Goal: Information Seeking & Learning: Check status

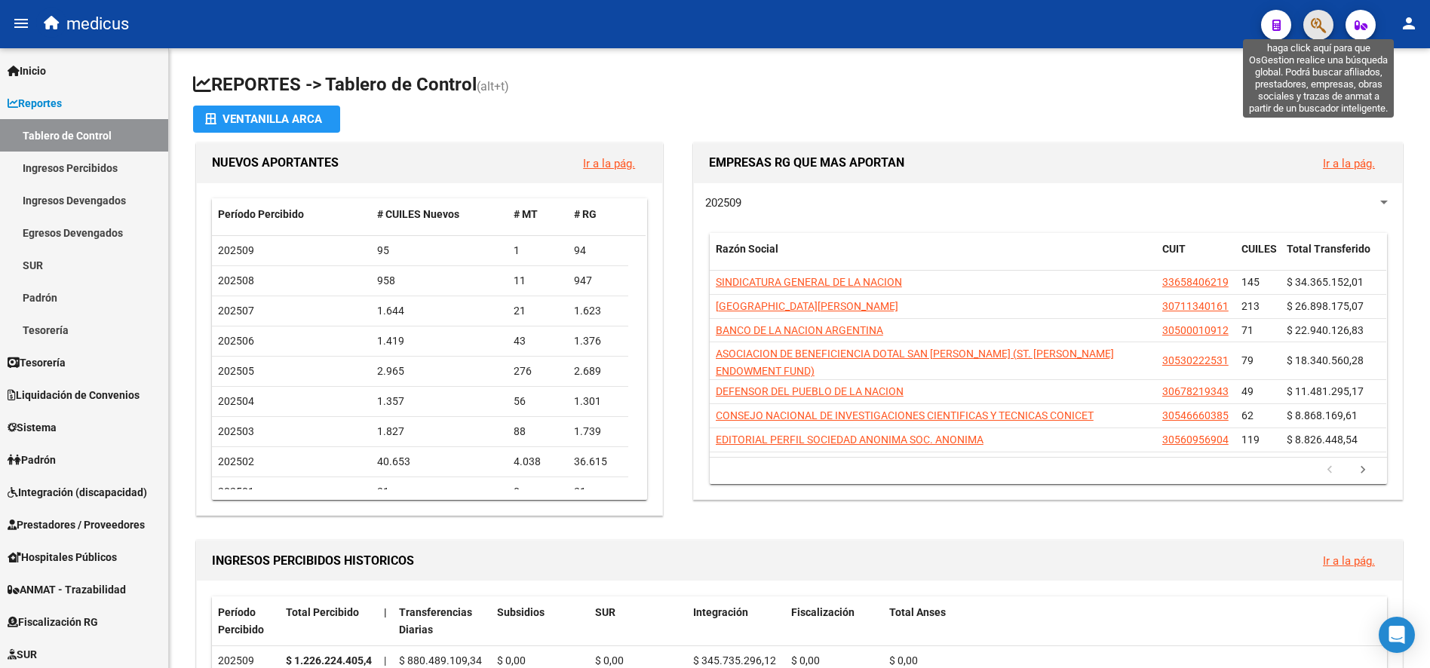
click at [1313, 25] on icon "button" at bounding box center [1318, 25] width 15 height 17
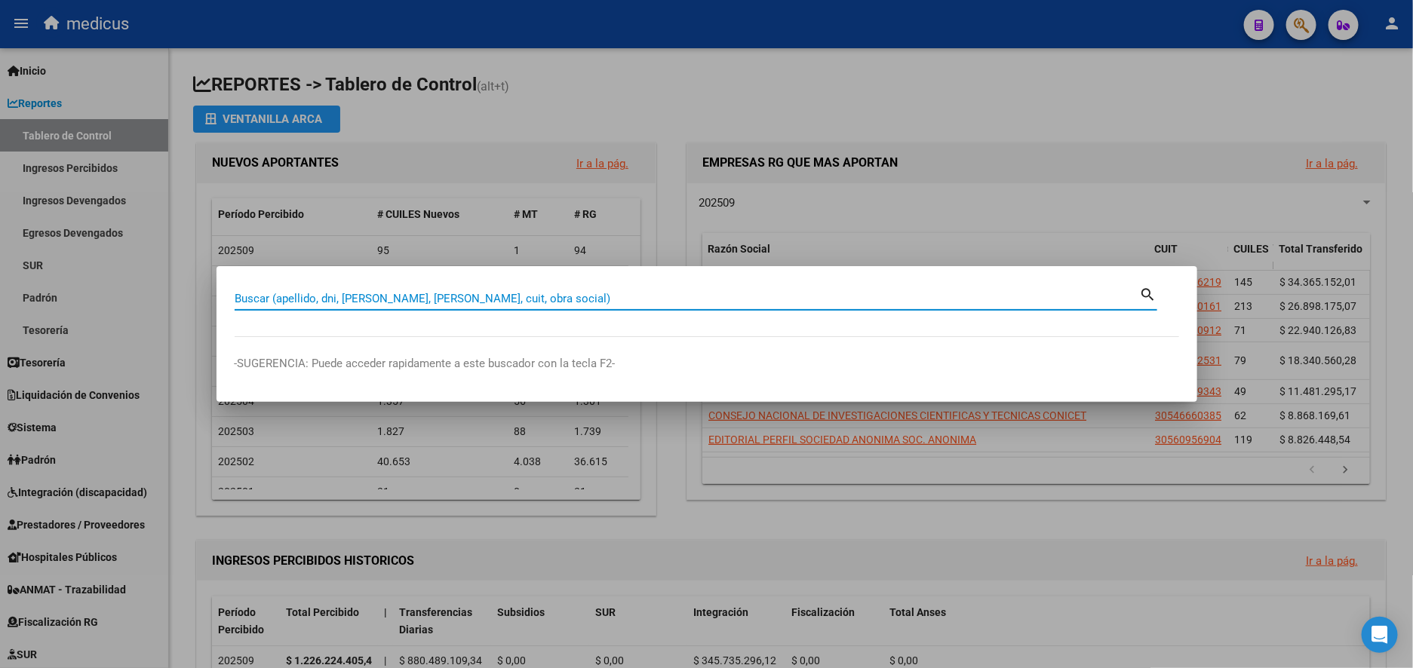
click at [417, 292] on input "Buscar (apellido, dni, [PERSON_NAME], [PERSON_NAME], cuit, obra social)" at bounding box center [687, 299] width 905 height 14
type input "30500003193"
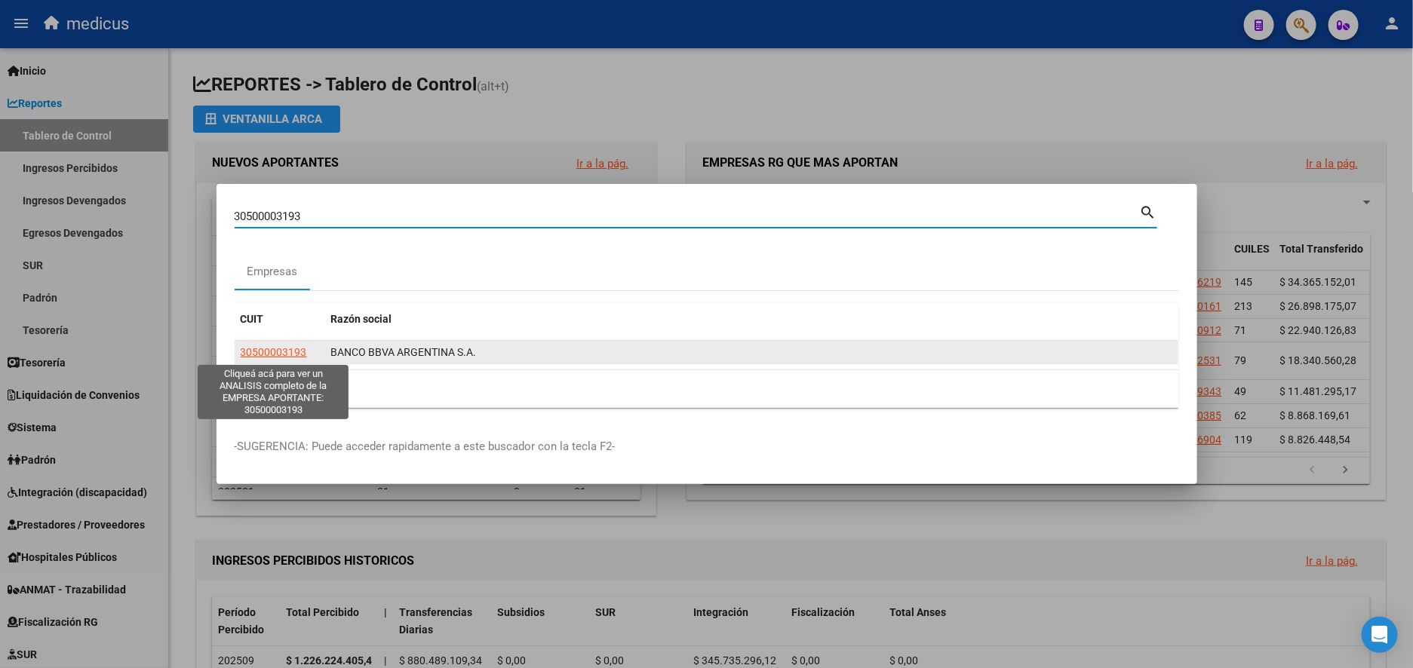
click at [281, 351] on span "30500003193" at bounding box center [274, 352] width 66 height 12
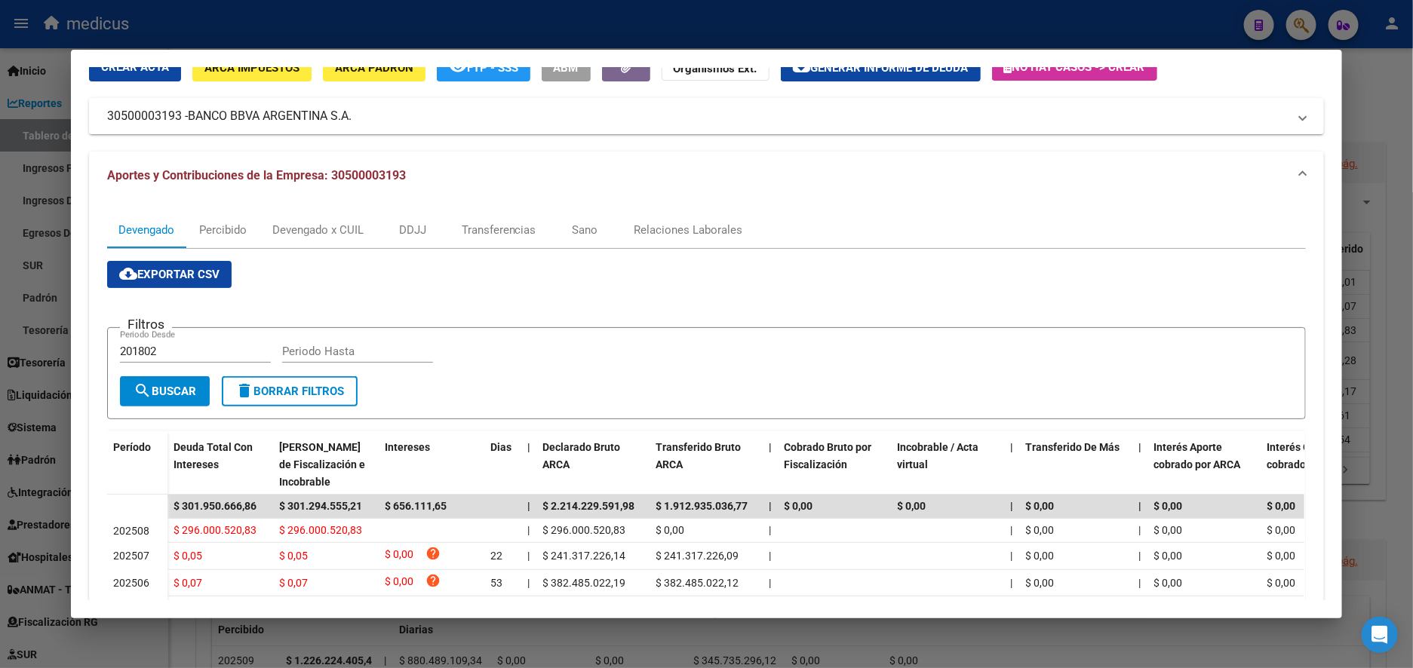
scroll to position [68, 0]
drag, startPoint x: 399, startPoint y: 236, endPoint x: 541, endPoint y: 306, distance: 158.2
click at [399, 235] on div "DDJJ" at bounding box center [412, 230] width 27 height 17
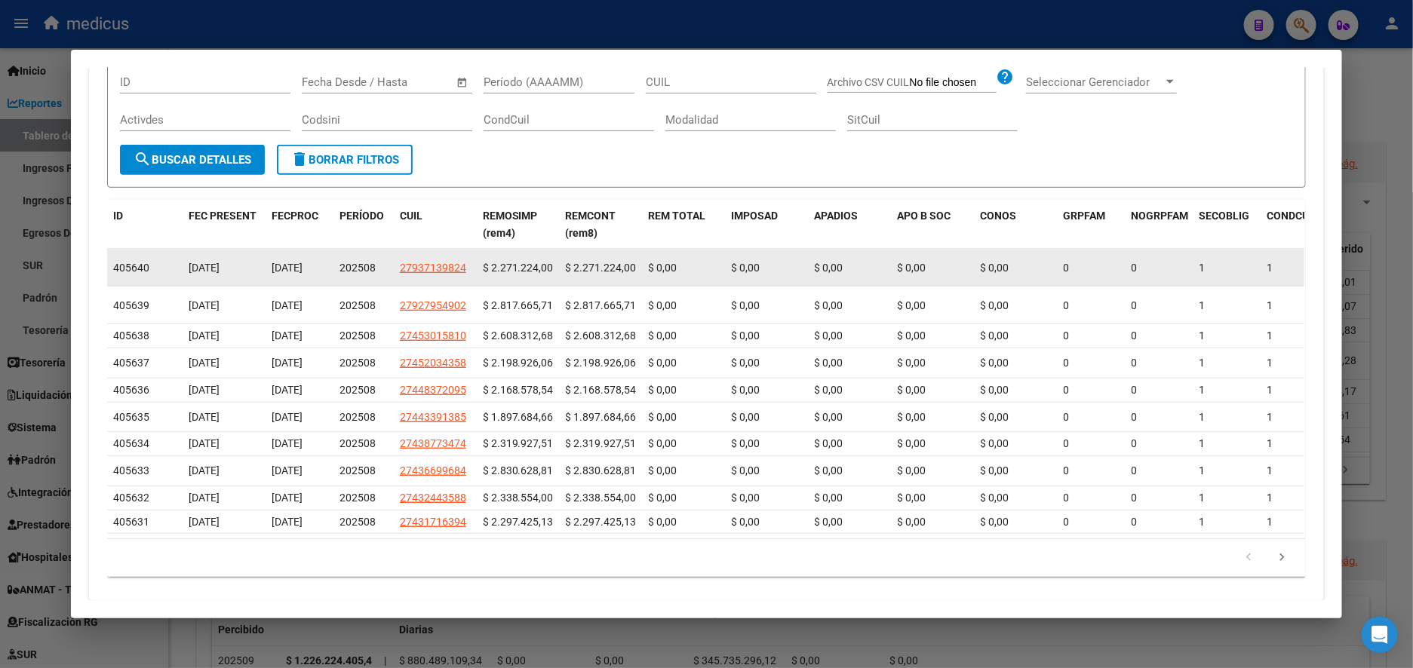
scroll to position [301, 0]
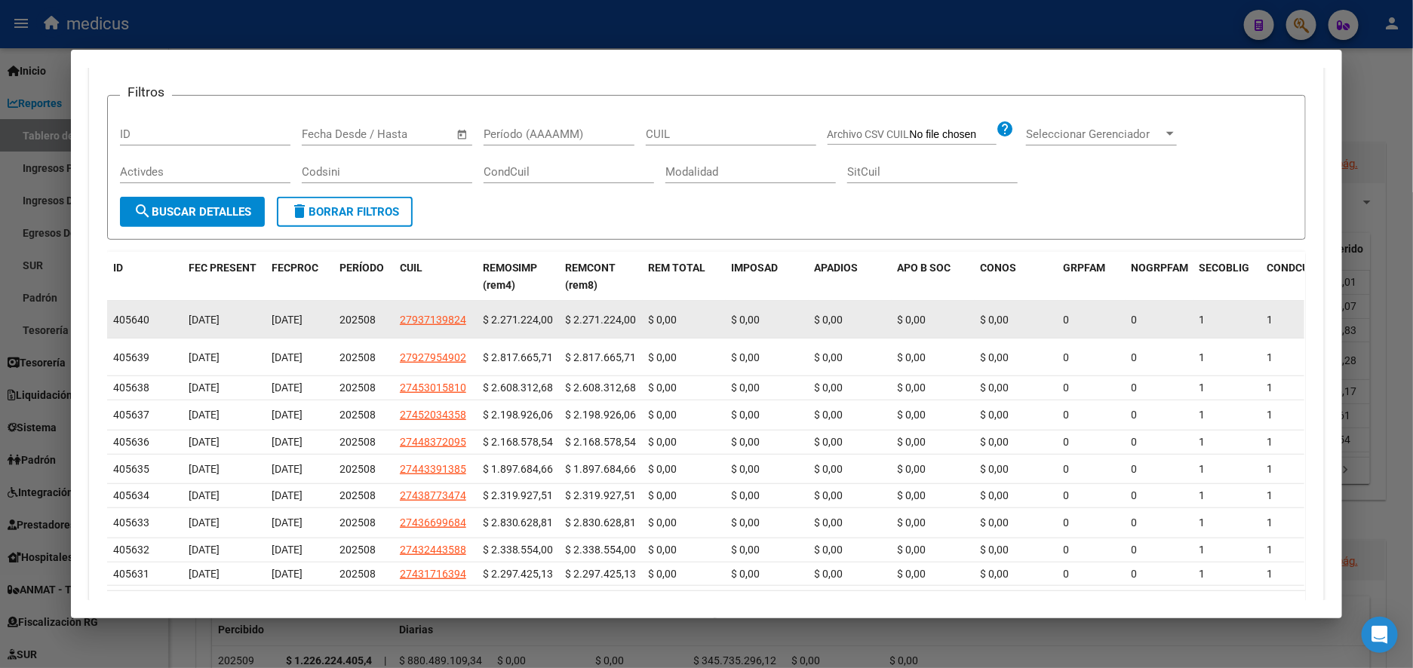
drag, startPoint x: 458, startPoint y: 321, endPoint x: 390, endPoint y: 321, distance: 67.9
click at [394, 321] on datatable-body-cell "27937139824" at bounding box center [435, 319] width 83 height 37
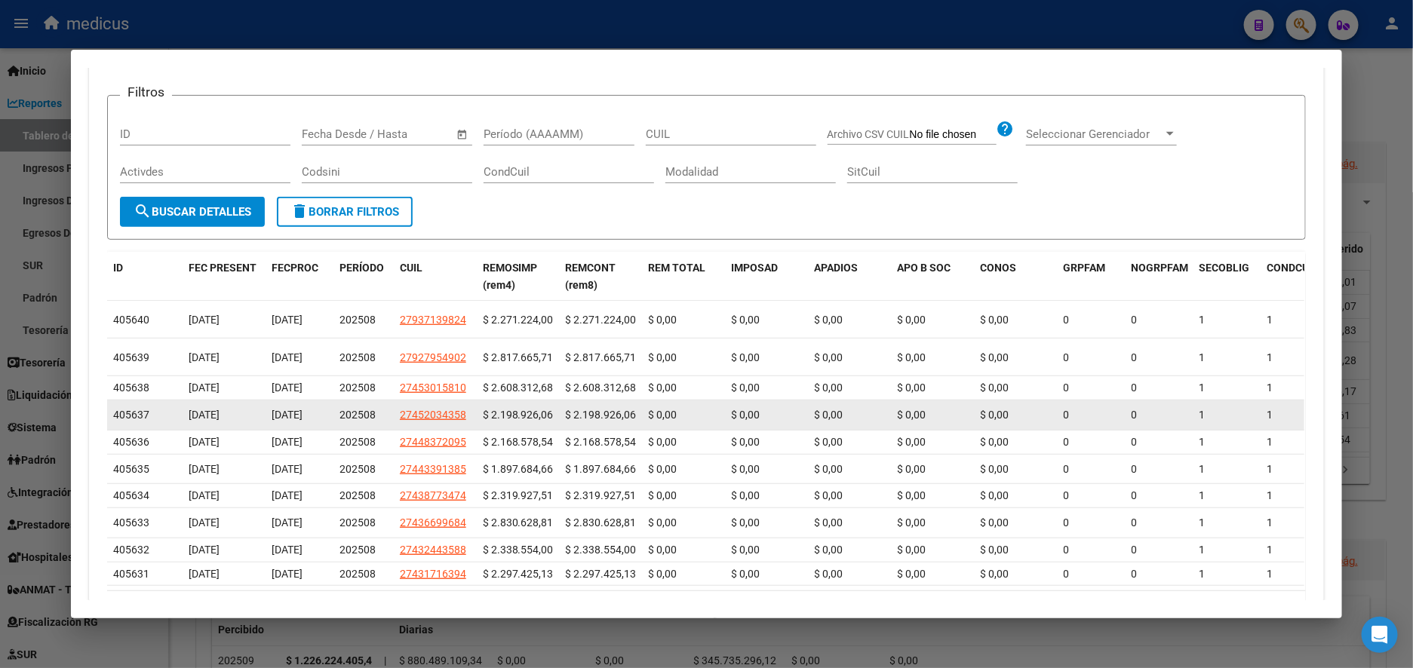
copy span "27937139824"
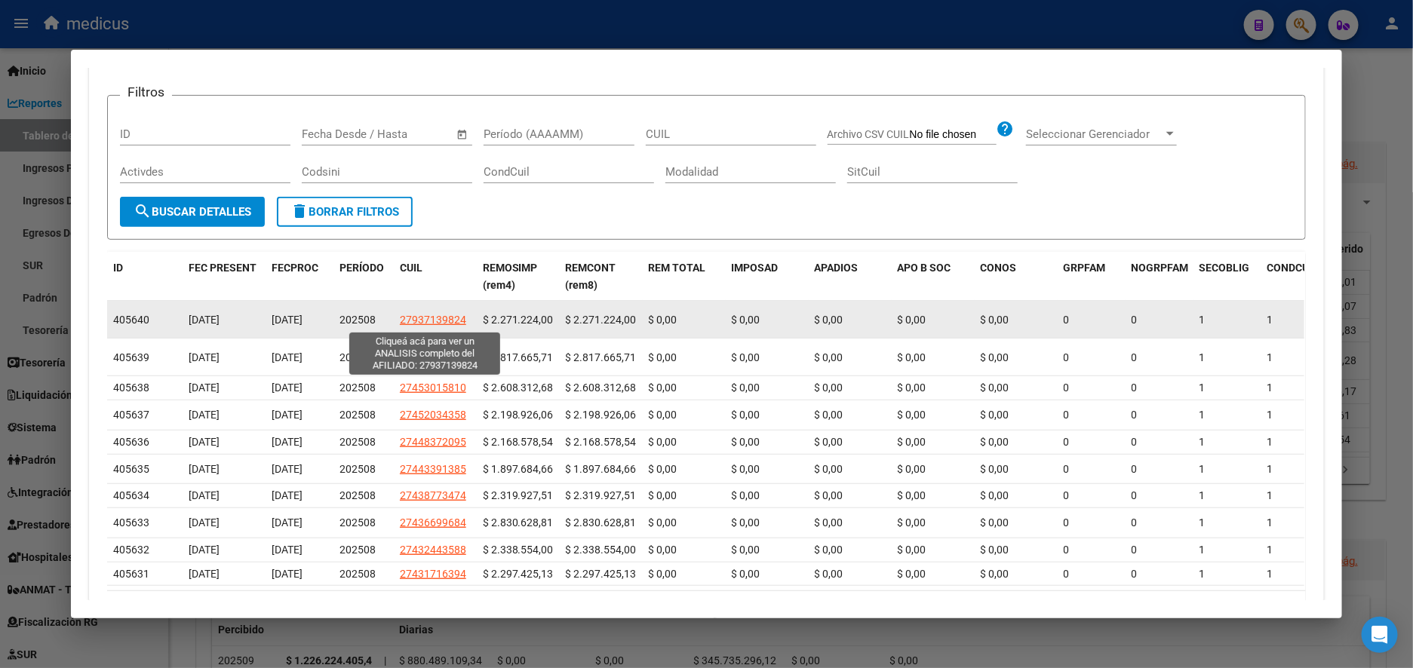
click at [430, 318] on span "27937139824" at bounding box center [433, 320] width 66 height 12
copy span "27937139824"
type textarea "27937139824"
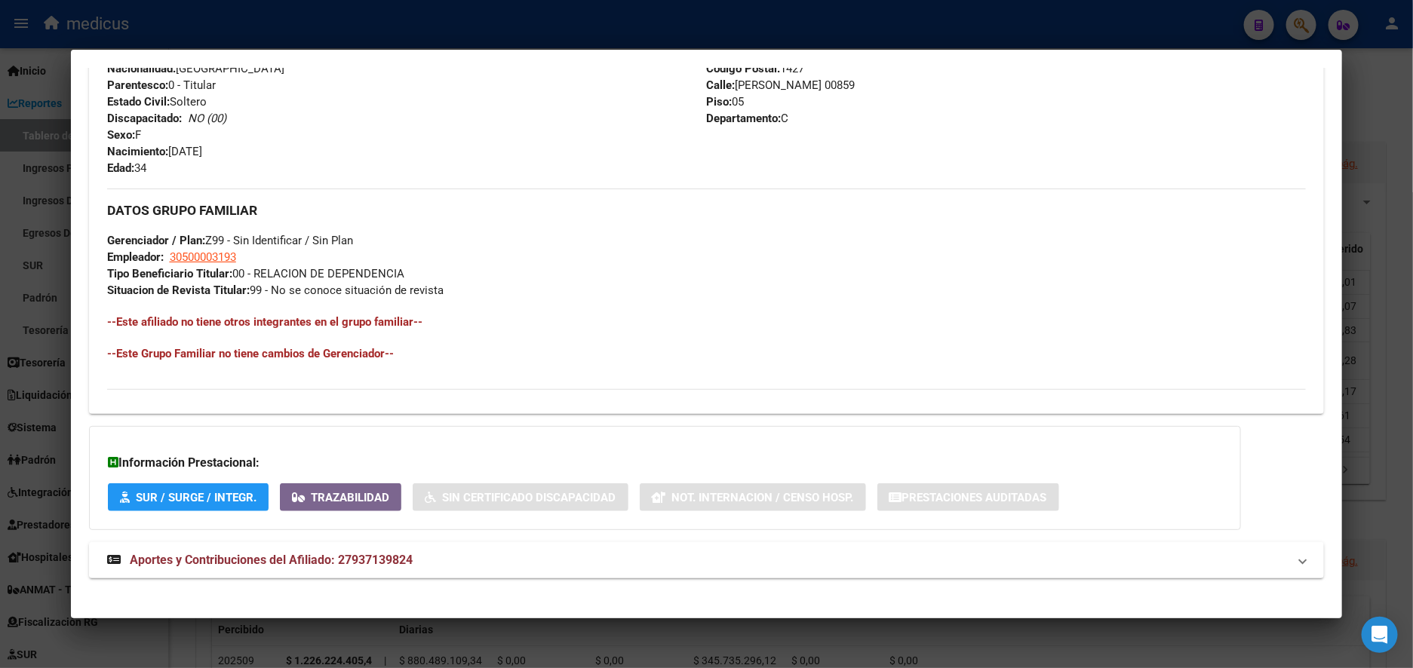
scroll to position [614, 0]
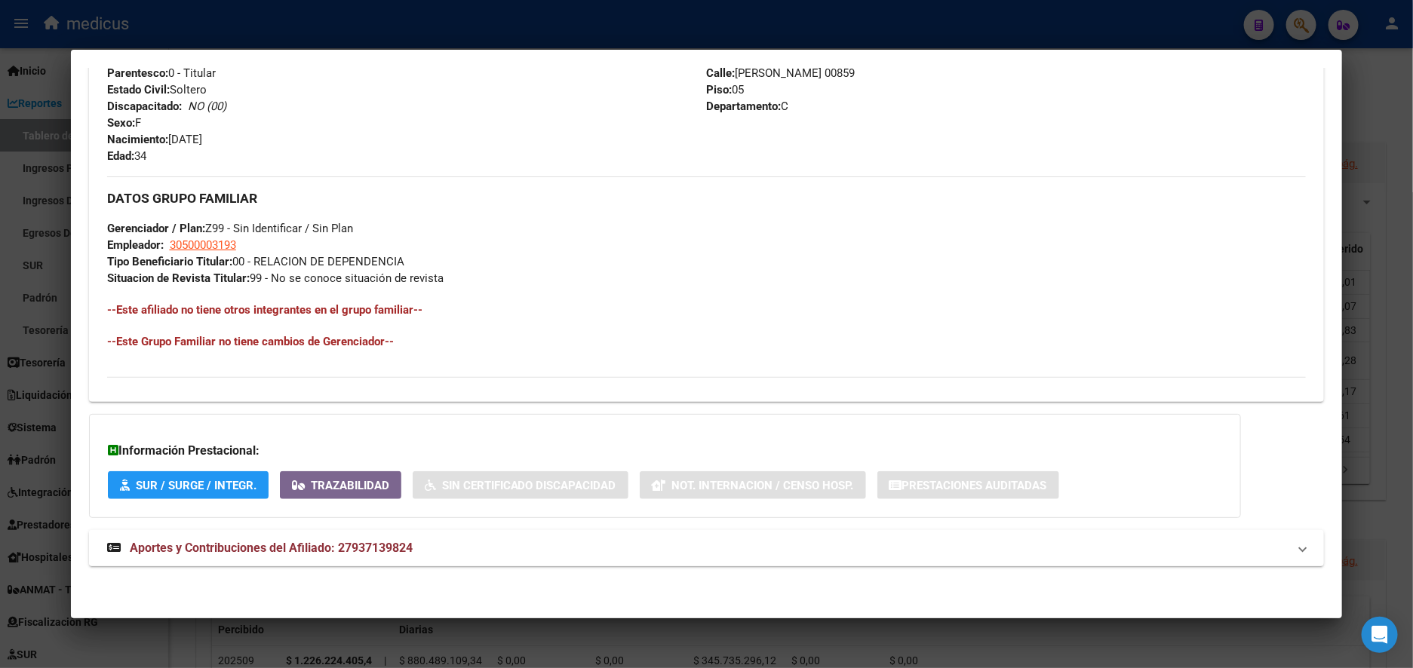
click at [244, 541] on span "Aportes y Contribuciones del Afiliado: 27937139824" at bounding box center [271, 548] width 283 height 14
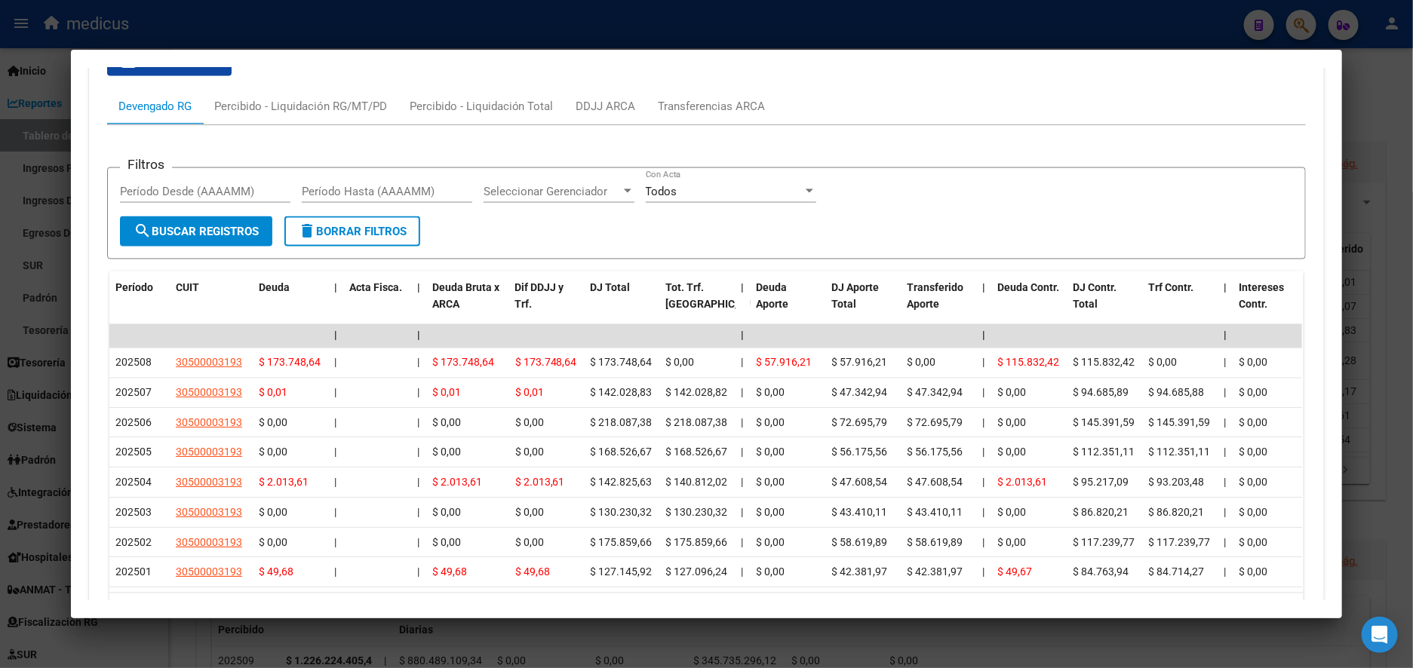
scroll to position [1066, 0]
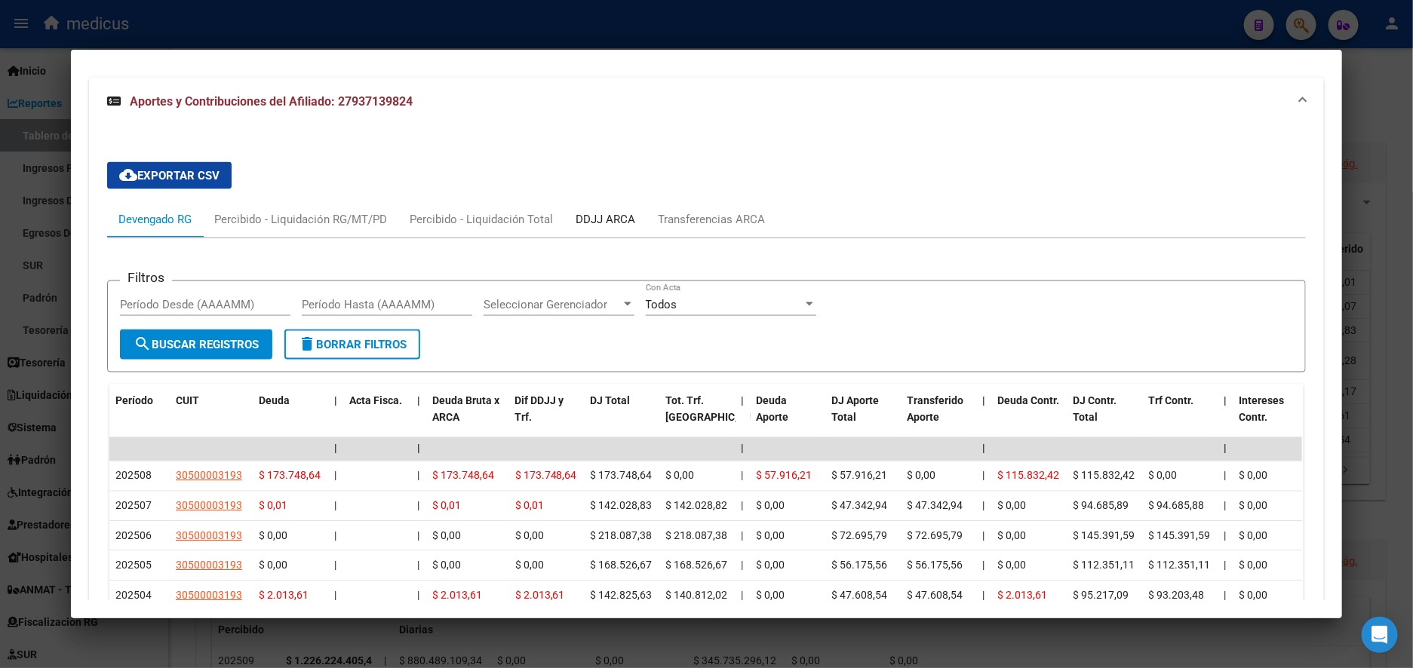
click at [609, 220] on div "DDJJ ARCA" at bounding box center [606, 219] width 60 height 17
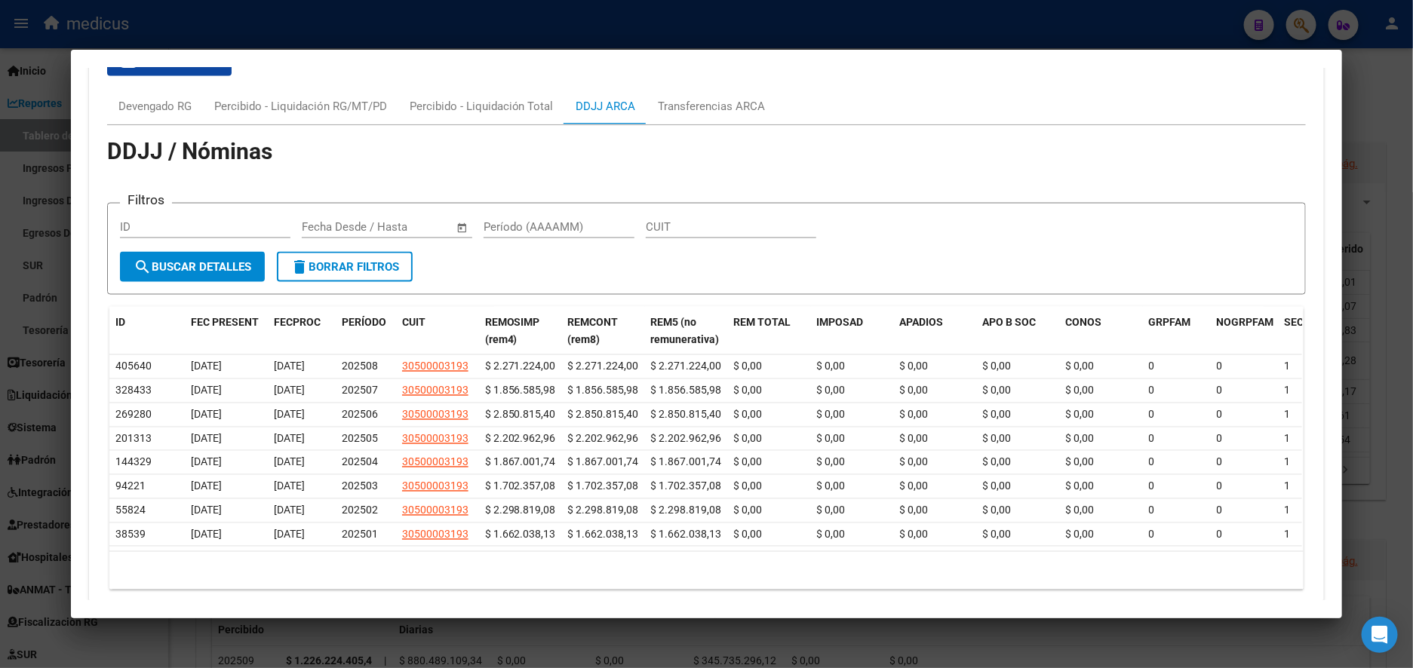
scroll to position [1262, 0]
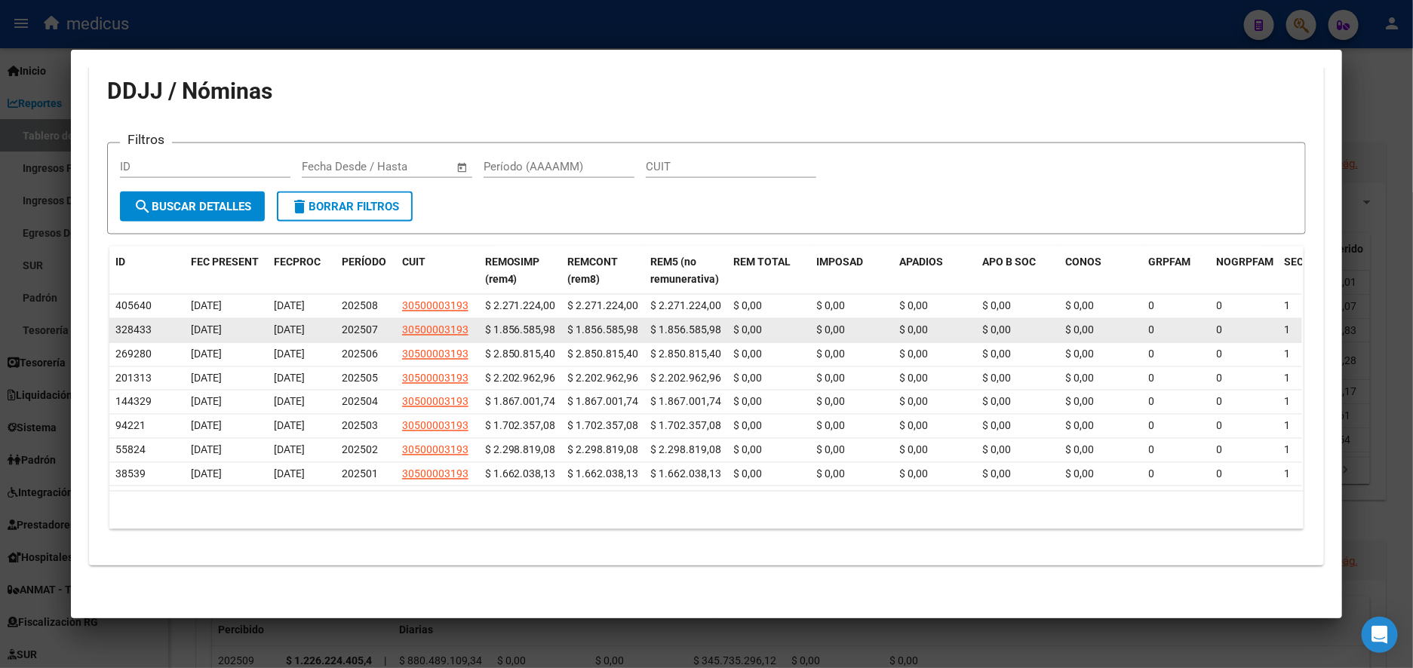
drag, startPoint x: 143, startPoint y: 312, endPoint x: 109, endPoint y: 315, distance: 34.1
click at [115, 322] on div "328433" at bounding box center [146, 330] width 63 height 17
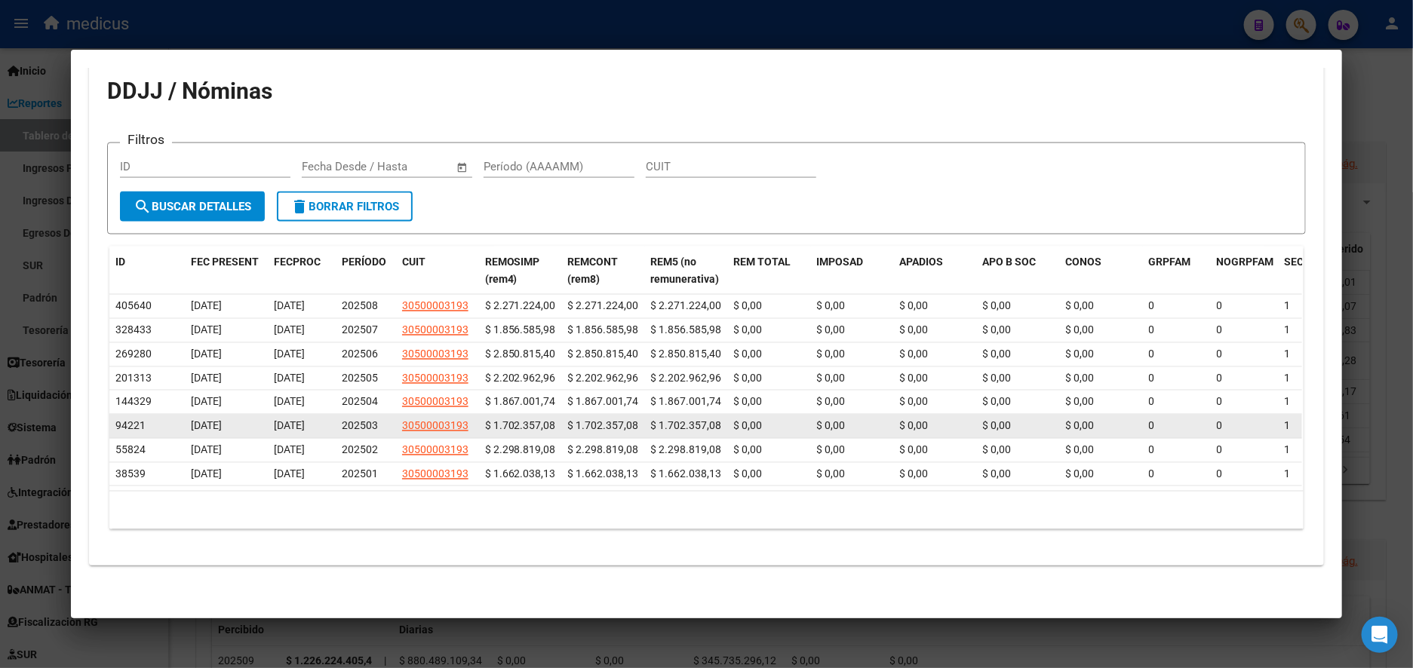
copy span "328433"
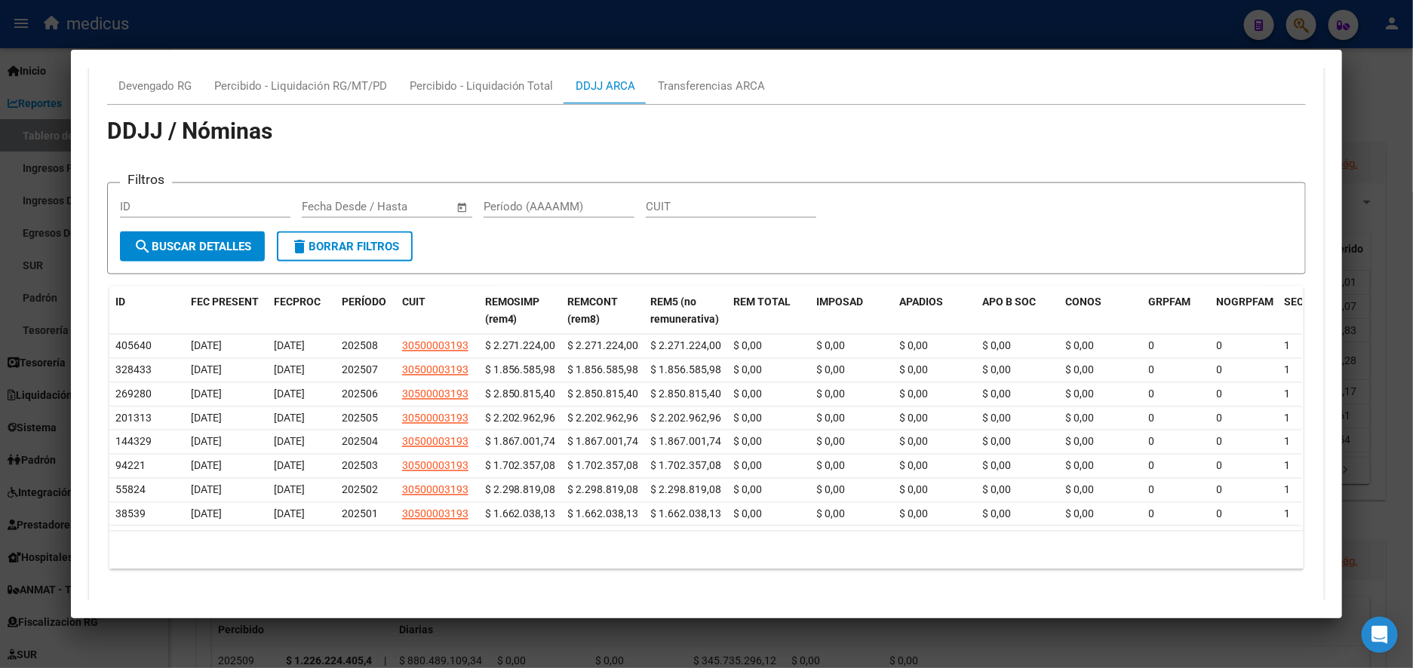
scroll to position [1149, 0]
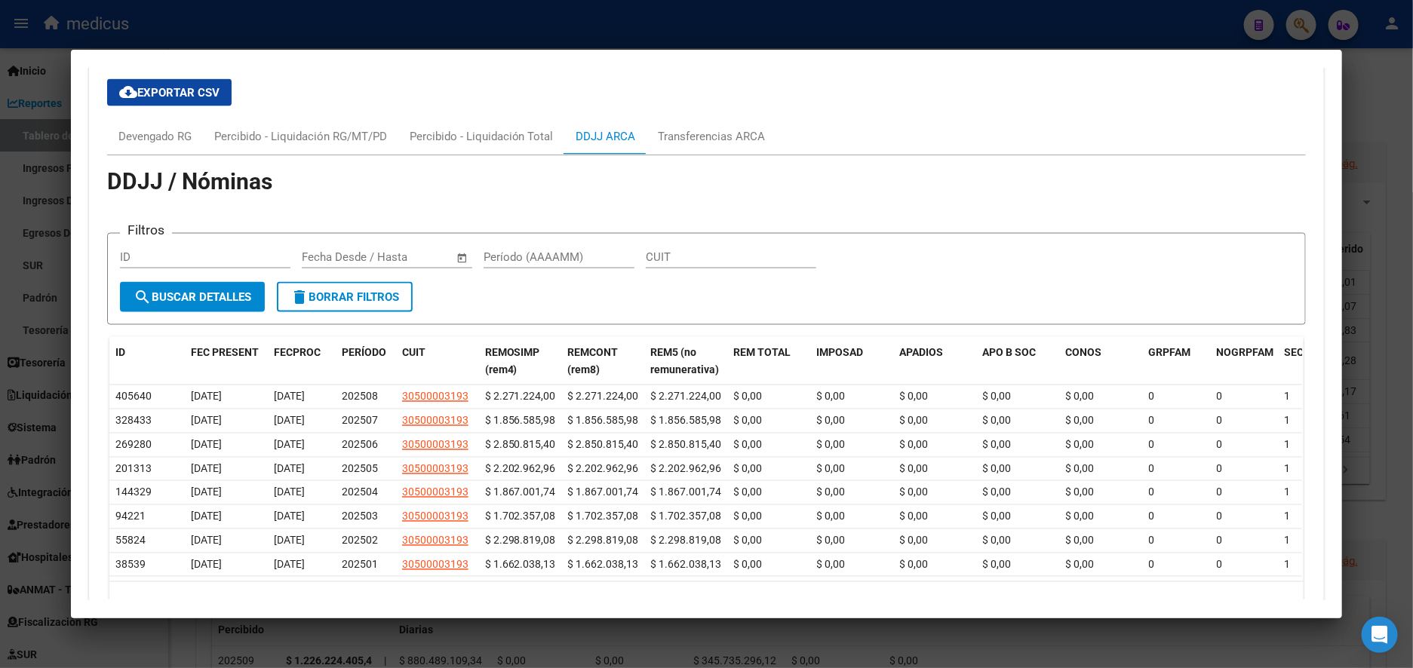
click at [35, 170] on div at bounding box center [706, 334] width 1413 height 668
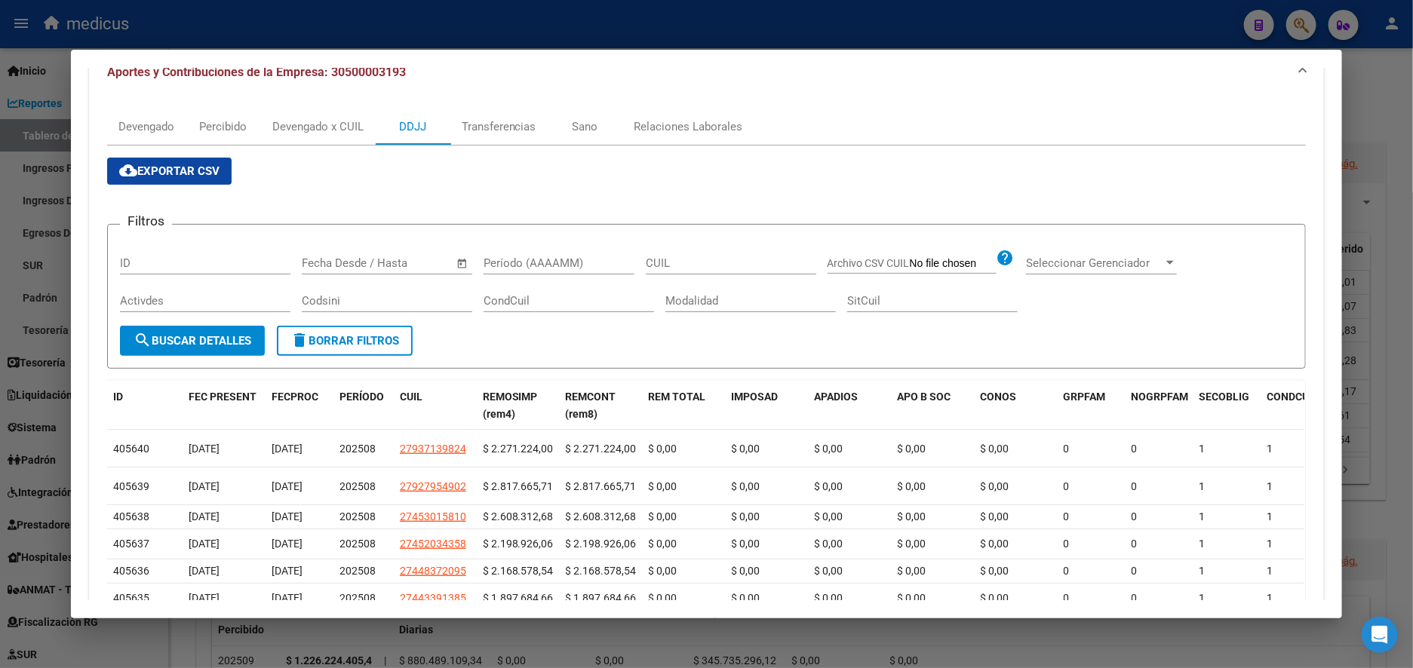
scroll to position [301, 0]
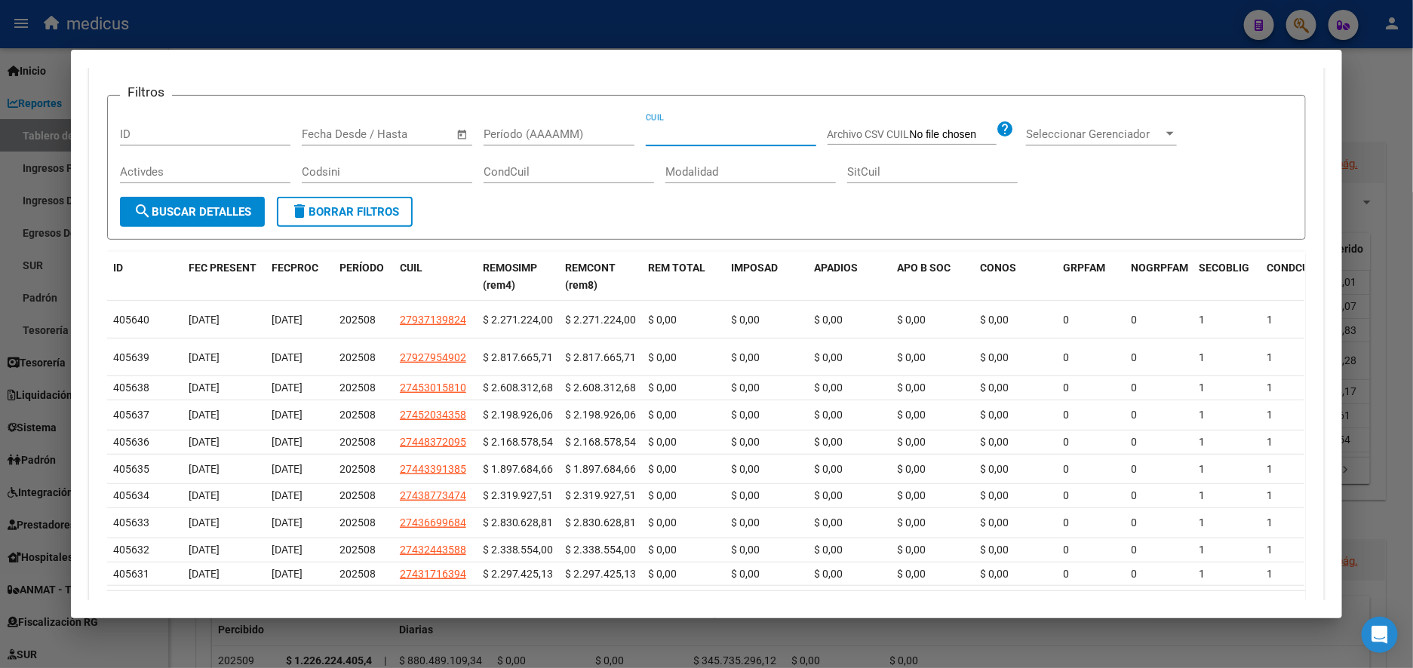
click at [674, 136] on input "CUIL" at bounding box center [731, 134] width 170 height 14
paste input "27-93713982-4"
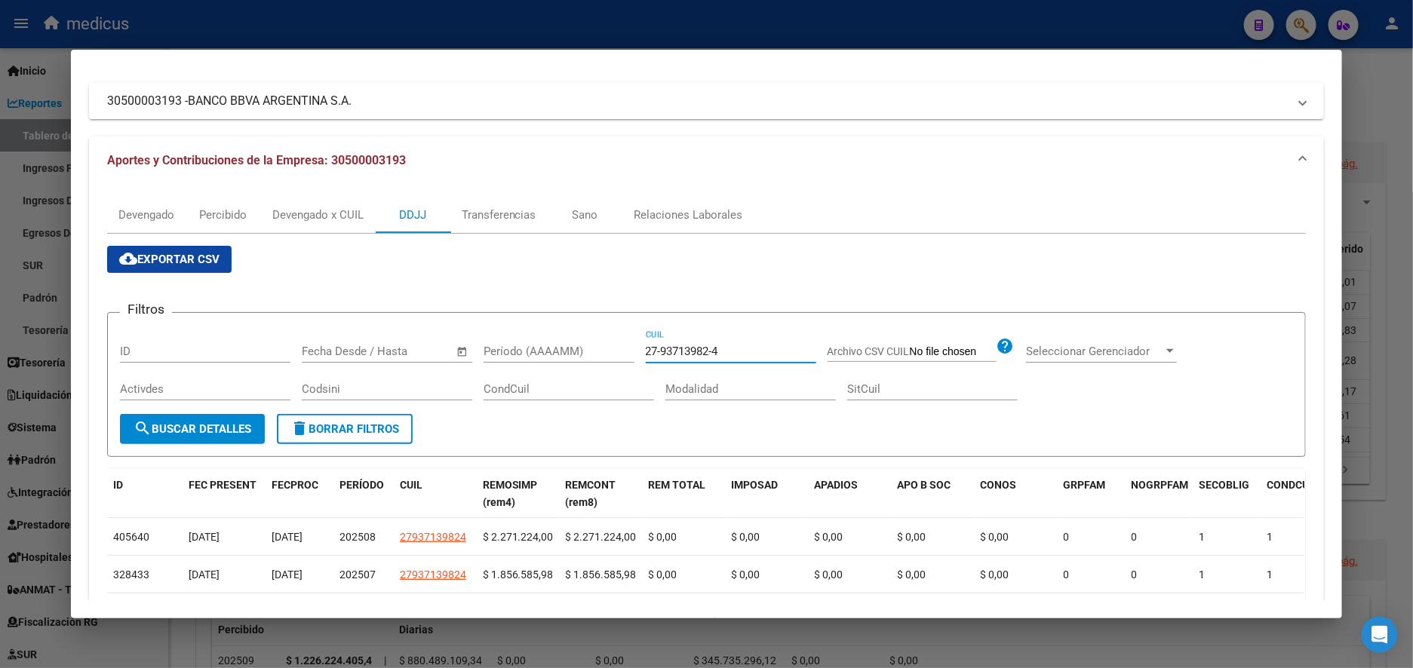
scroll to position [75, 0]
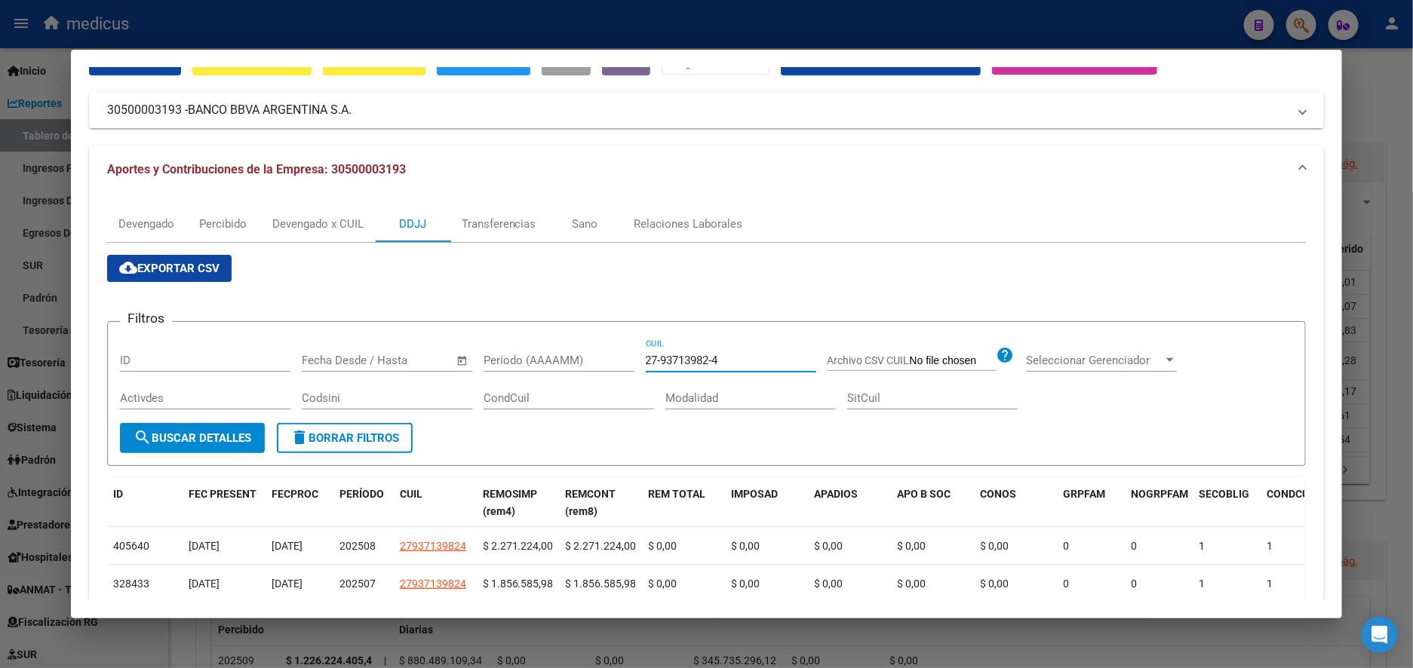
type input "27-93713982-4"
click at [311, 222] on div "Devengado x CUIL" at bounding box center [317, 224] width 91 height 17
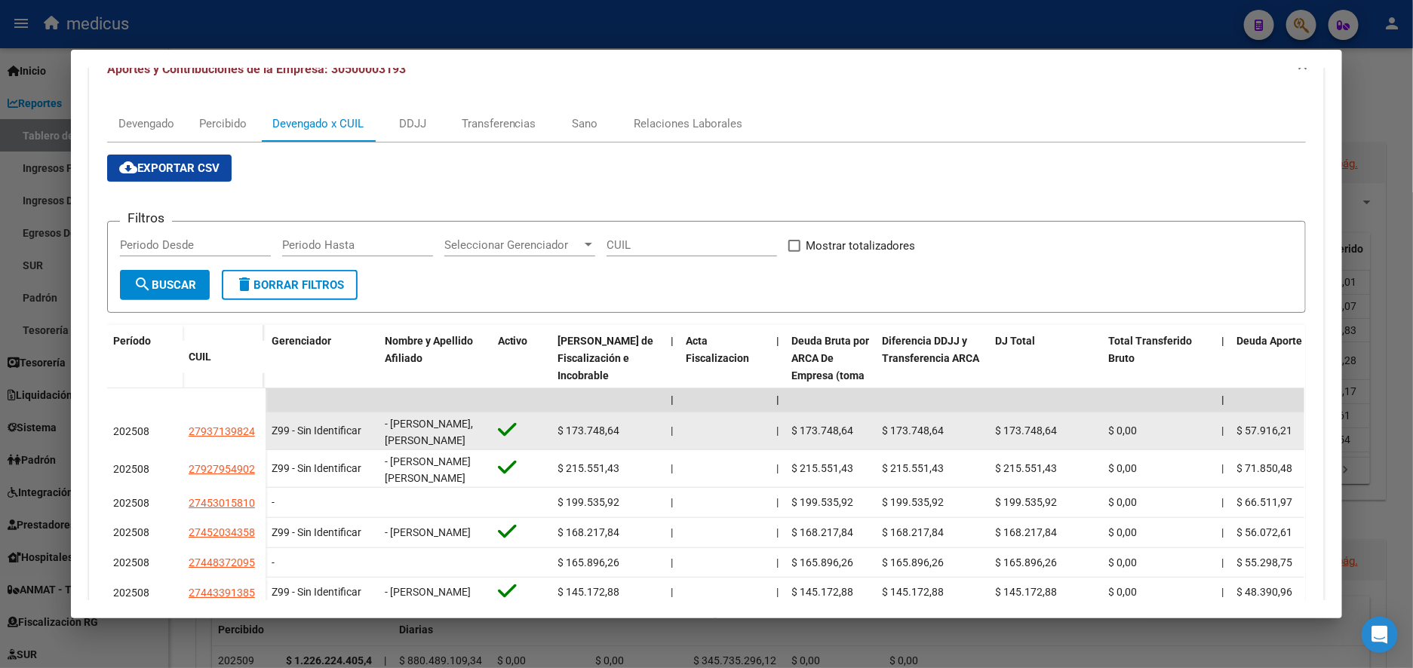
scroll to position [288, 0]
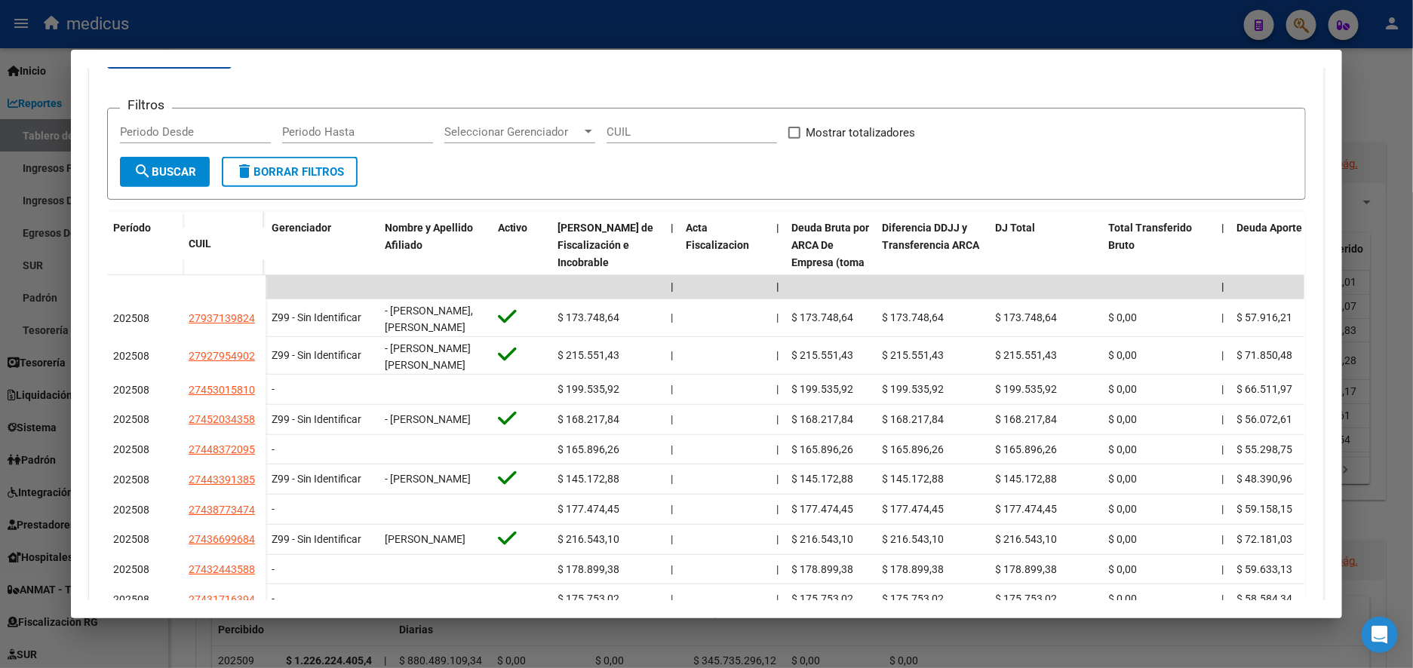
click at [788, 132] on span at bounding box center [794, 133] width 12 height 12
click at [793, 139] on input "Mostrar totalizadores" at bounding box center [793, 139] width 1 height 1
checkbox input "true"
click at [167, 173] on span "search Buscar" at bounding box center [164, 172] width 63 height 14
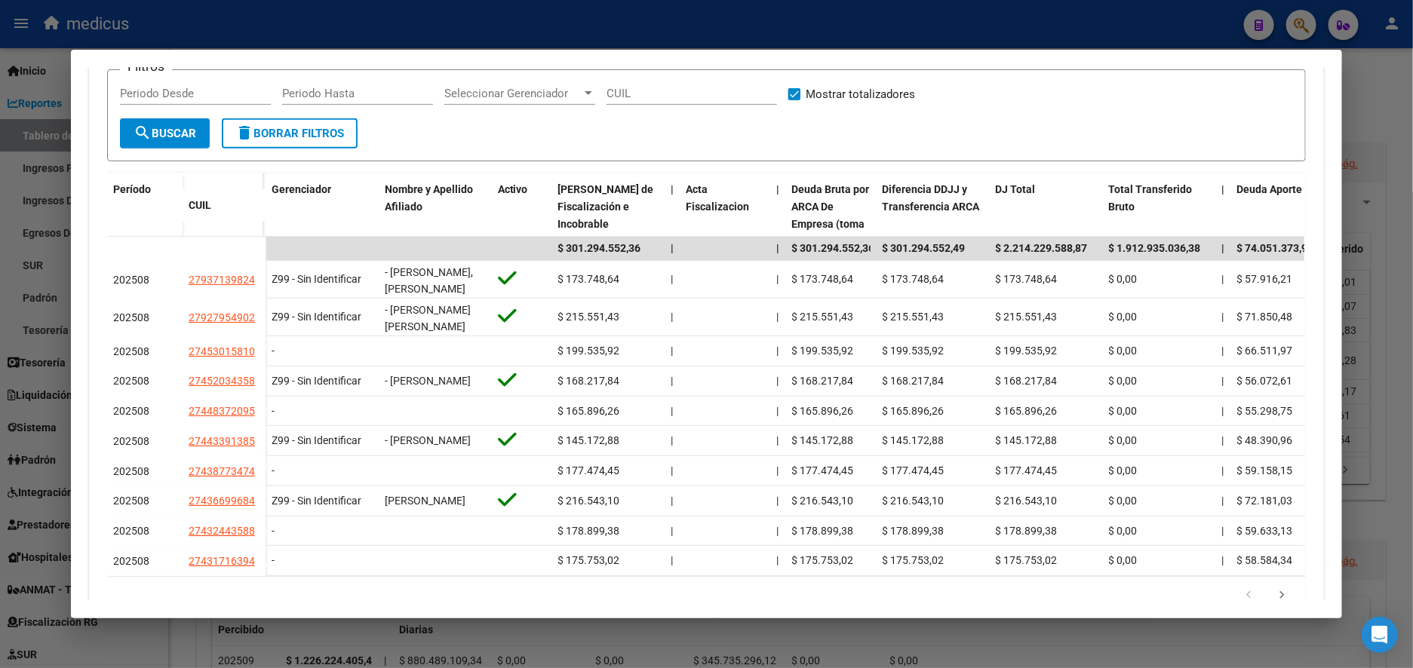
scroll to position [339, 0]
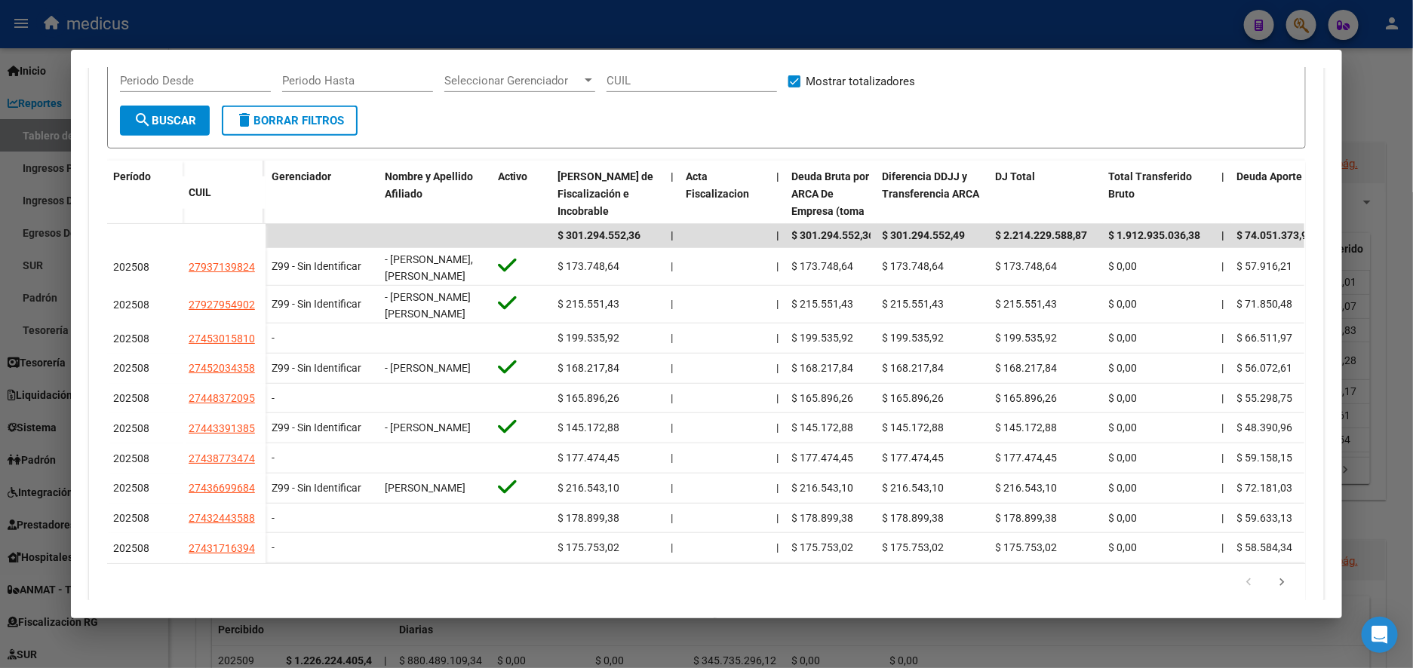
click at [29, 197] on div at bounding box center [706, 334] width 1413 height 668
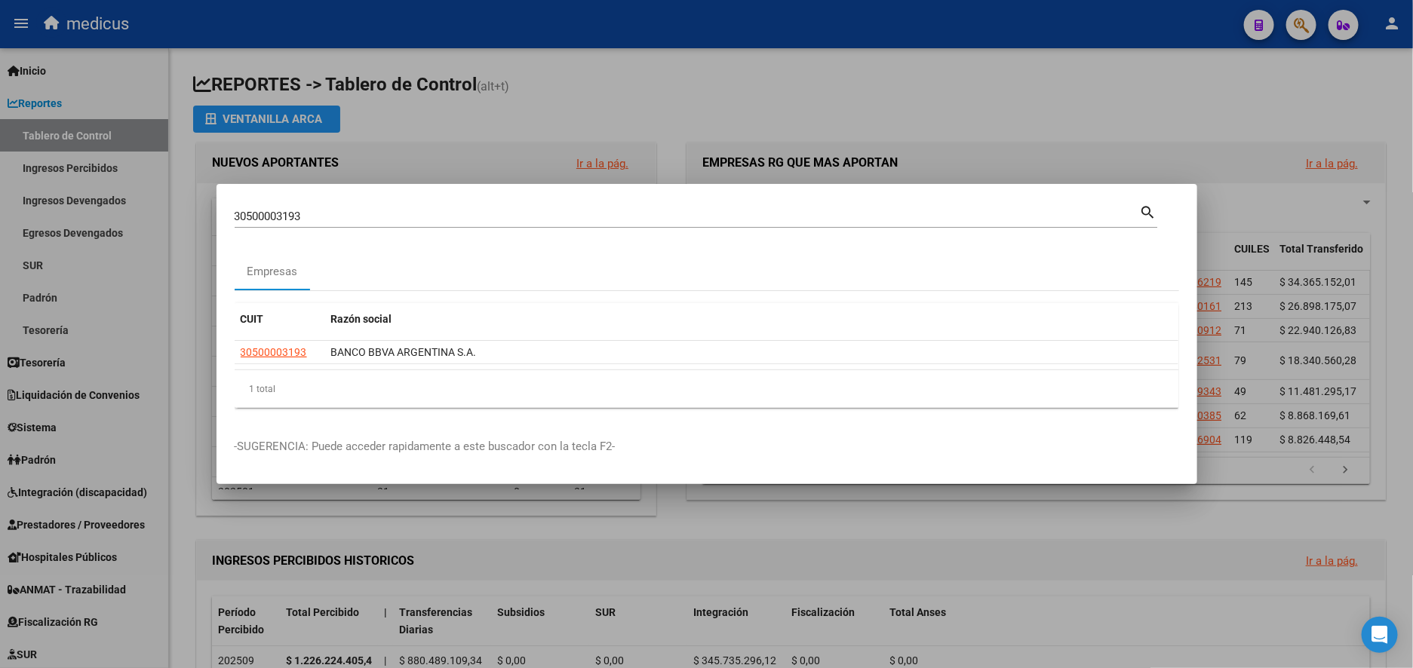
click at [342, 215] on input "30500003193" at bounding box center [687, 217] width 905 height 14
drag, startPoint x: 396, startPoint y: 222, endPoint x: 120, endPoint y: 222, distance: 276.0
click at [120, 222] on div "30500003193 Buscar (apellido, dni, cuil, nro traspaso, cuit, obra social) searc…" at bounding box center [706, 334] width 1413 height 668
paste input "27937139824"
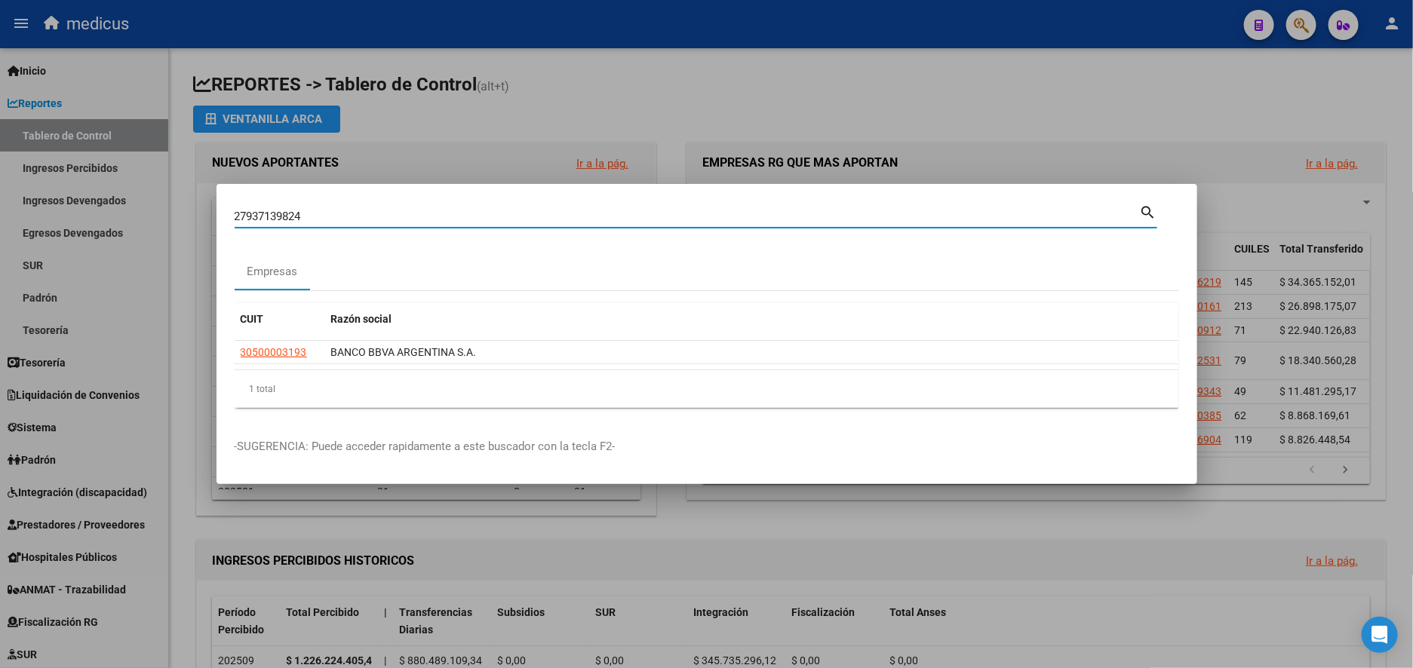
click at [1146, 206] on mat-icon "search" at bounding box center [1148, 211] width 17 height 18
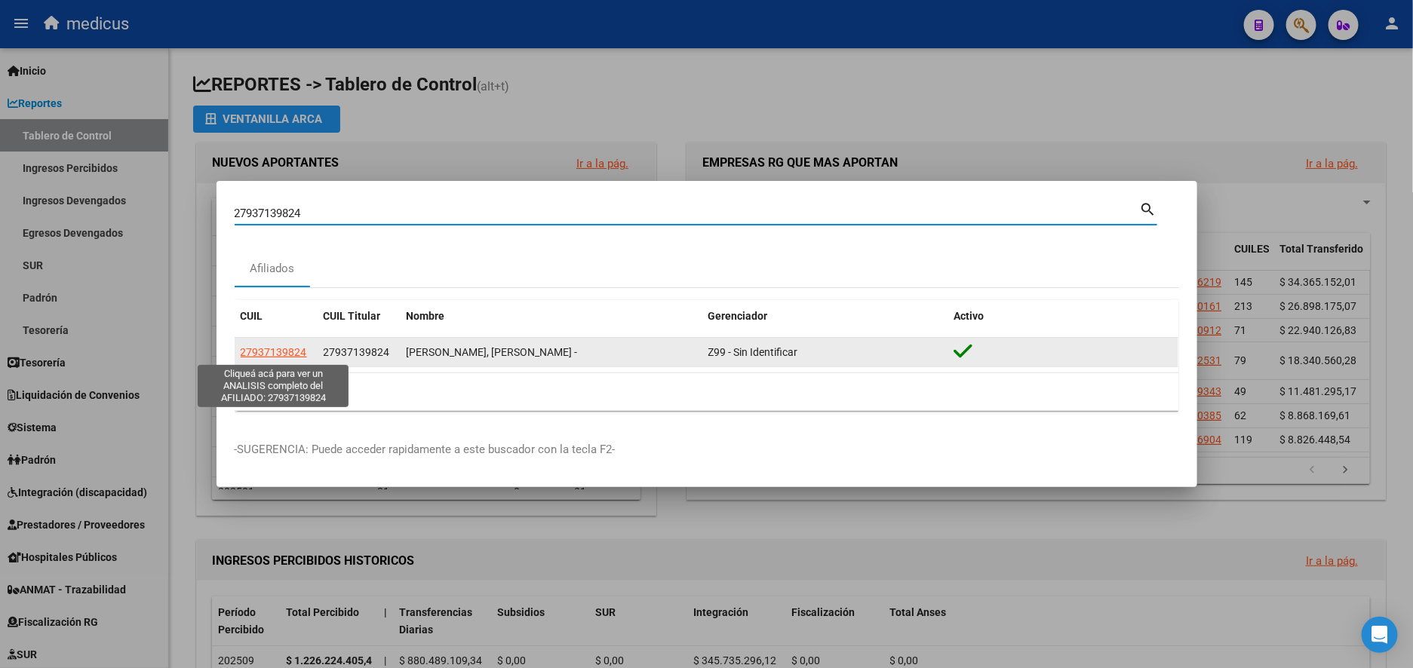
click at [288, 351] on span "27937139824" at bounding box center [274, 352] width 66 height 12
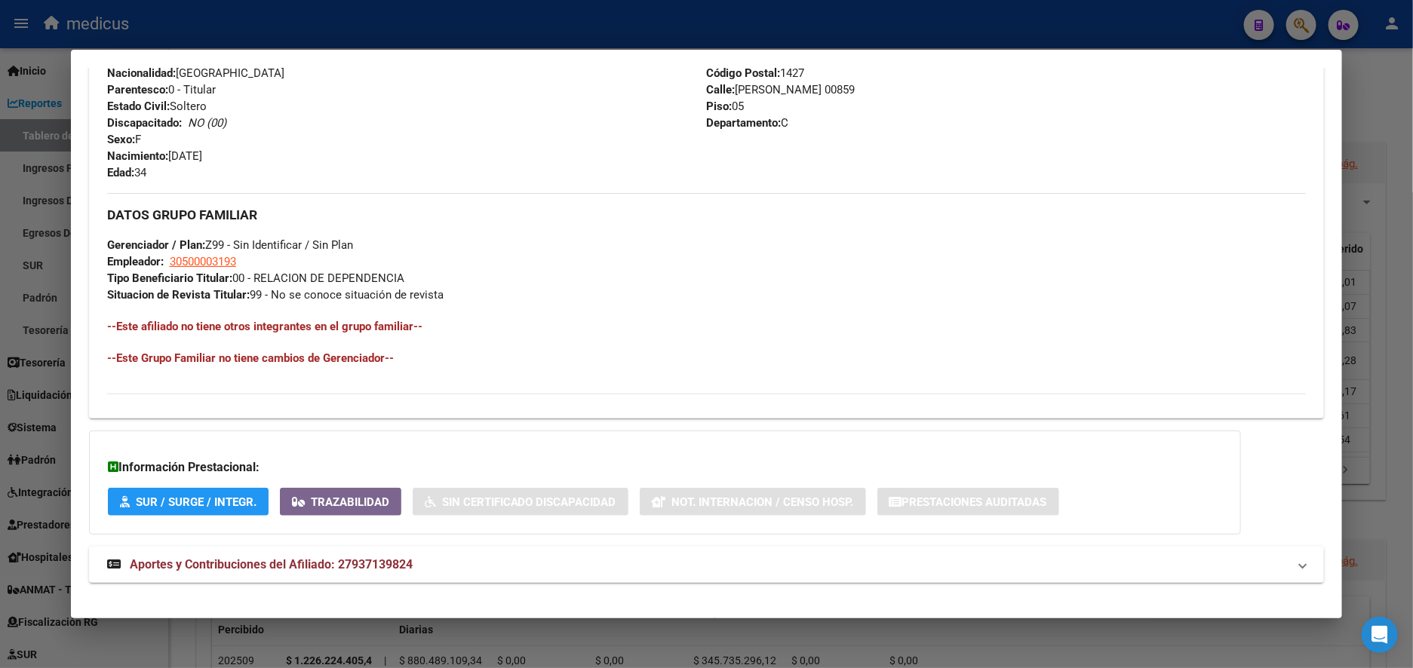
scroll to position [614, 0]
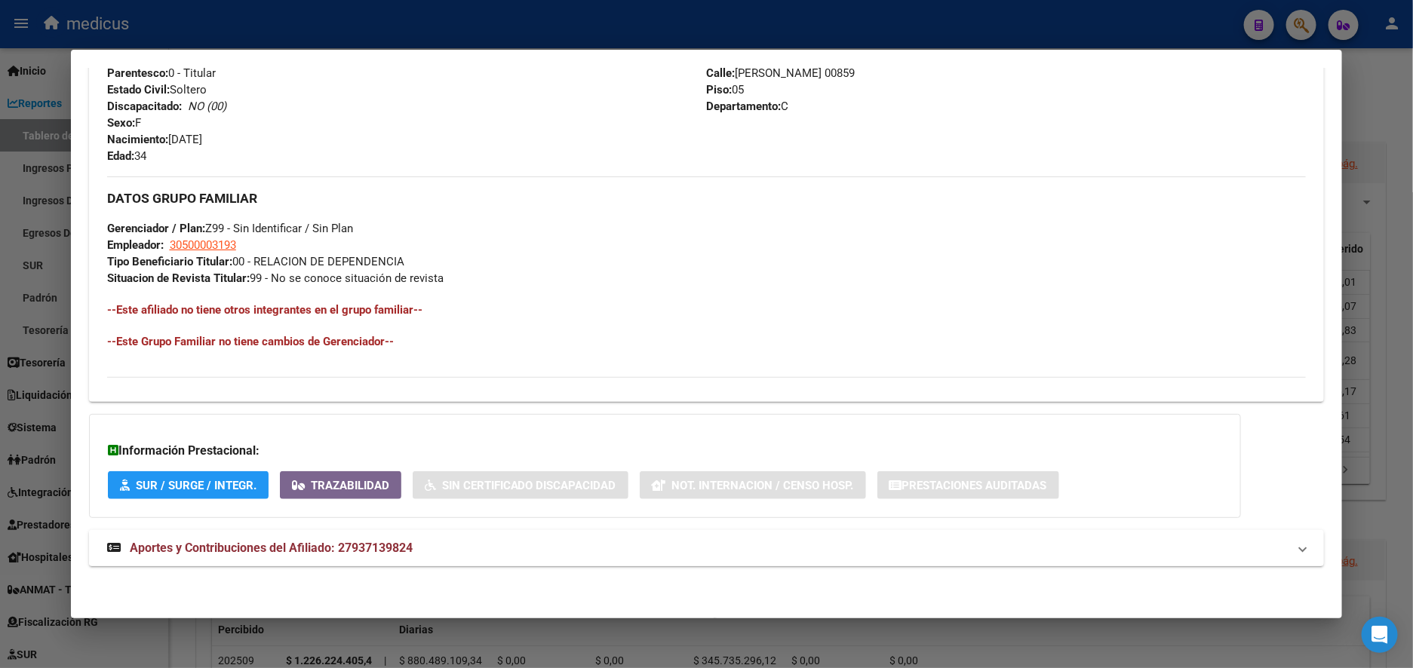
click at [314, 541] on span "Aportes y Contribuciones del Afiliado: 27937139824" at bounding box center [271, 548] width 283 height 14
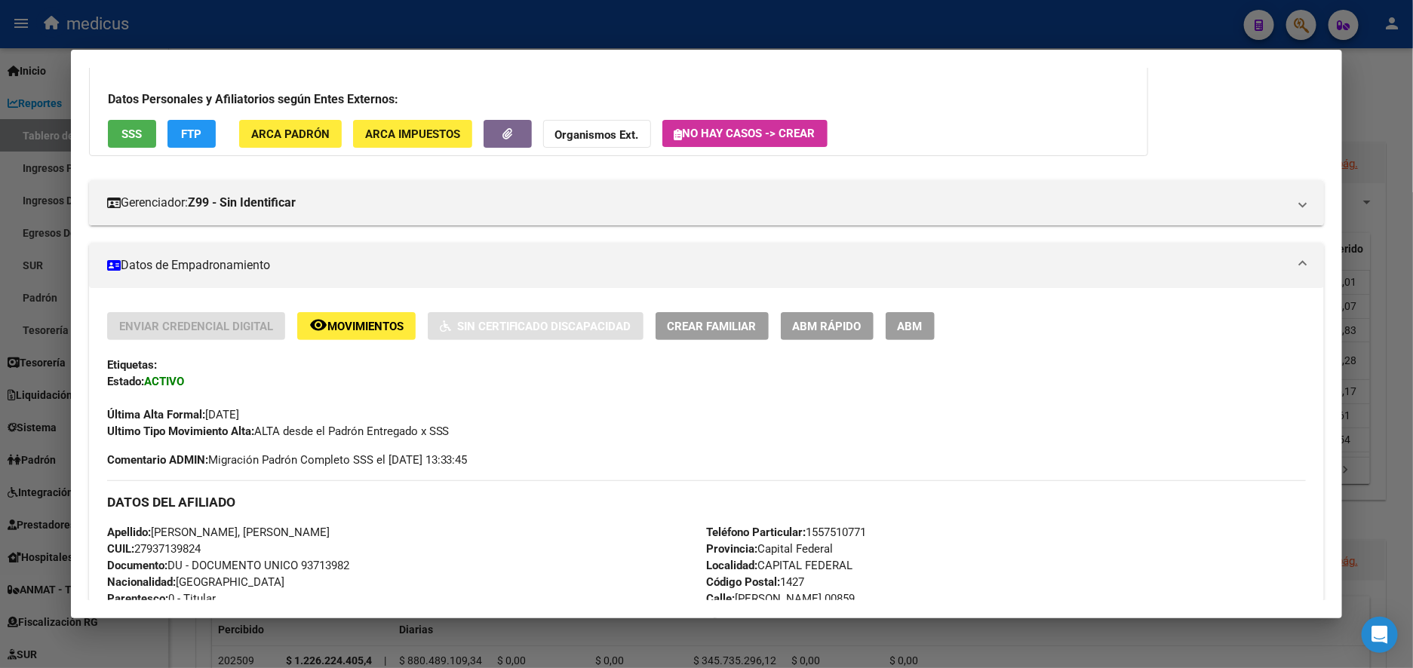
scroll to position [0, 0]
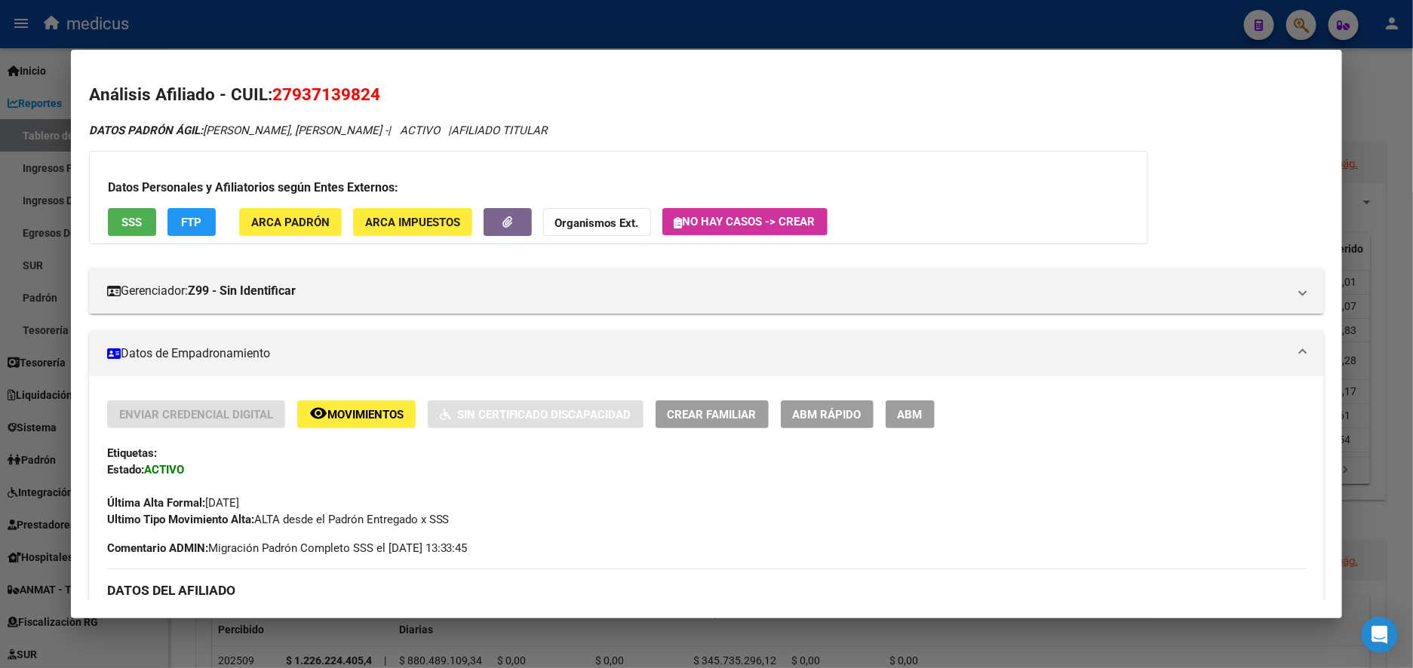
click at [50, 216] on div at bounding box center [706, 334] width 1413 height 668
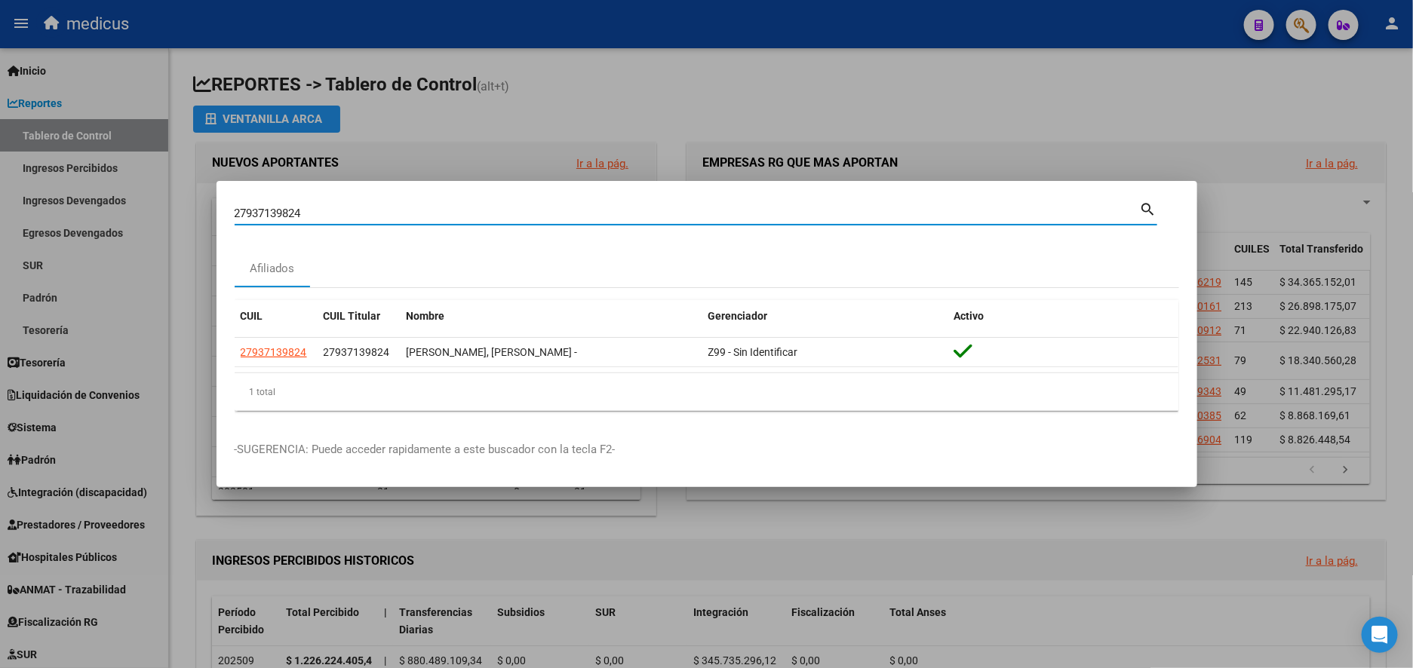
click at [326, 215] on input "27937139824" at bounding box center [687, 214] width 905 height 14
drag, startPoint x: 337, startPoint y: 211, endPoint x: 127, endPoint y: 211, distance: 210.4
click at [127, 211] on div "27937139824 Buscar (apellido, dni, cuil, nro traspaso, cuit, obra social) searc…" at bounding box center [706, 334] width 1413 height 668
paste input "30500003193"
type input "30500003193"
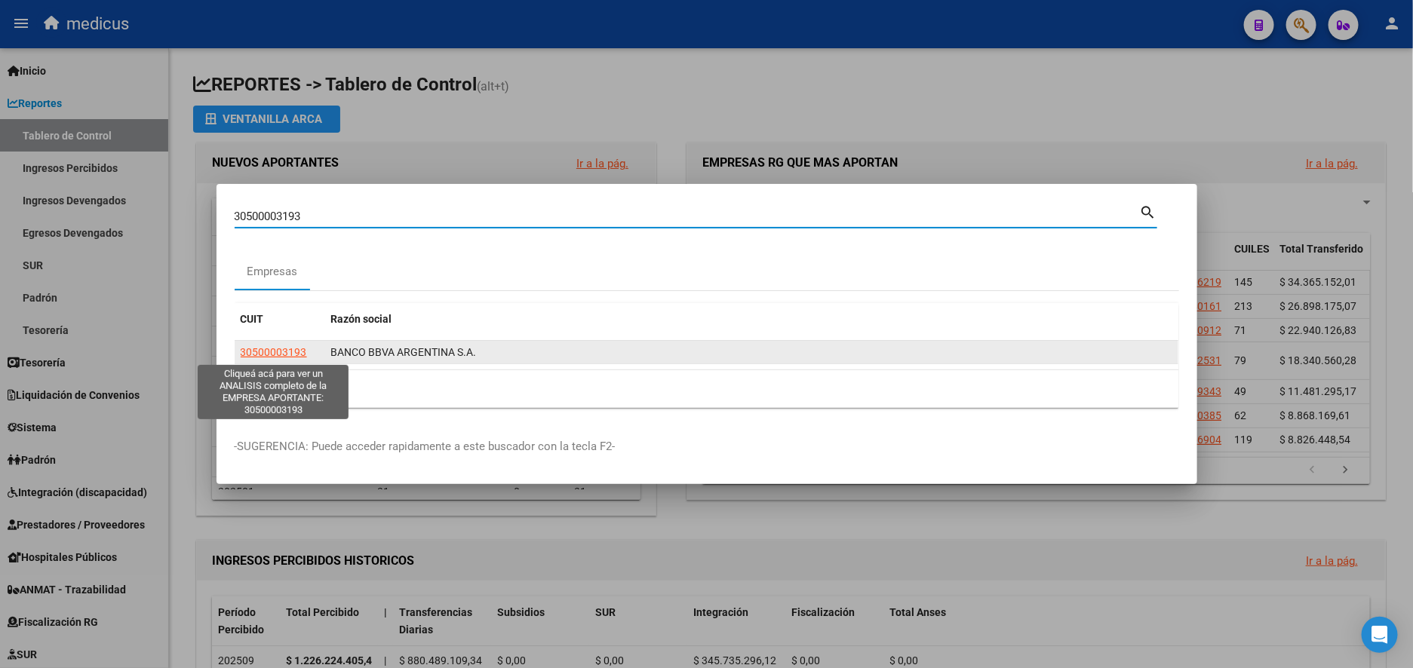
click at [287, 353] on span "30500003193" at bounding box center [274, 352] width 66 height 12
type textarea "30500003193"
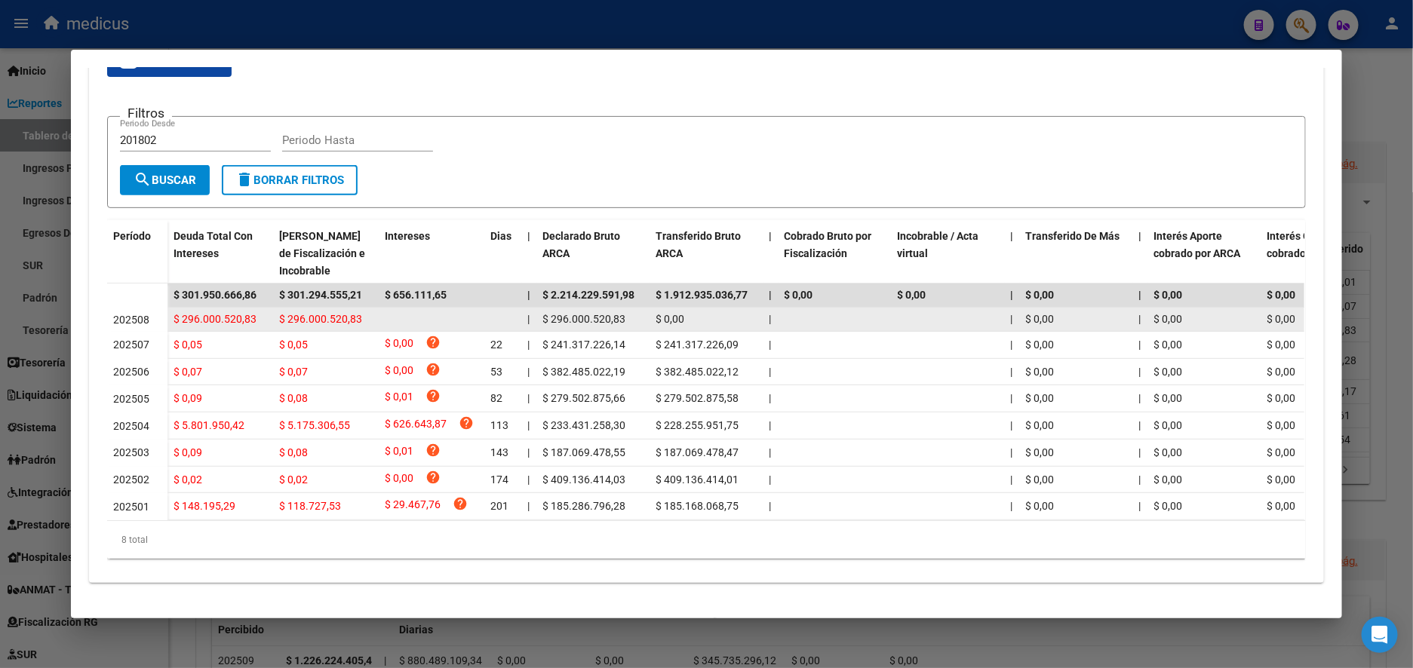
scroll to position [181, 0]
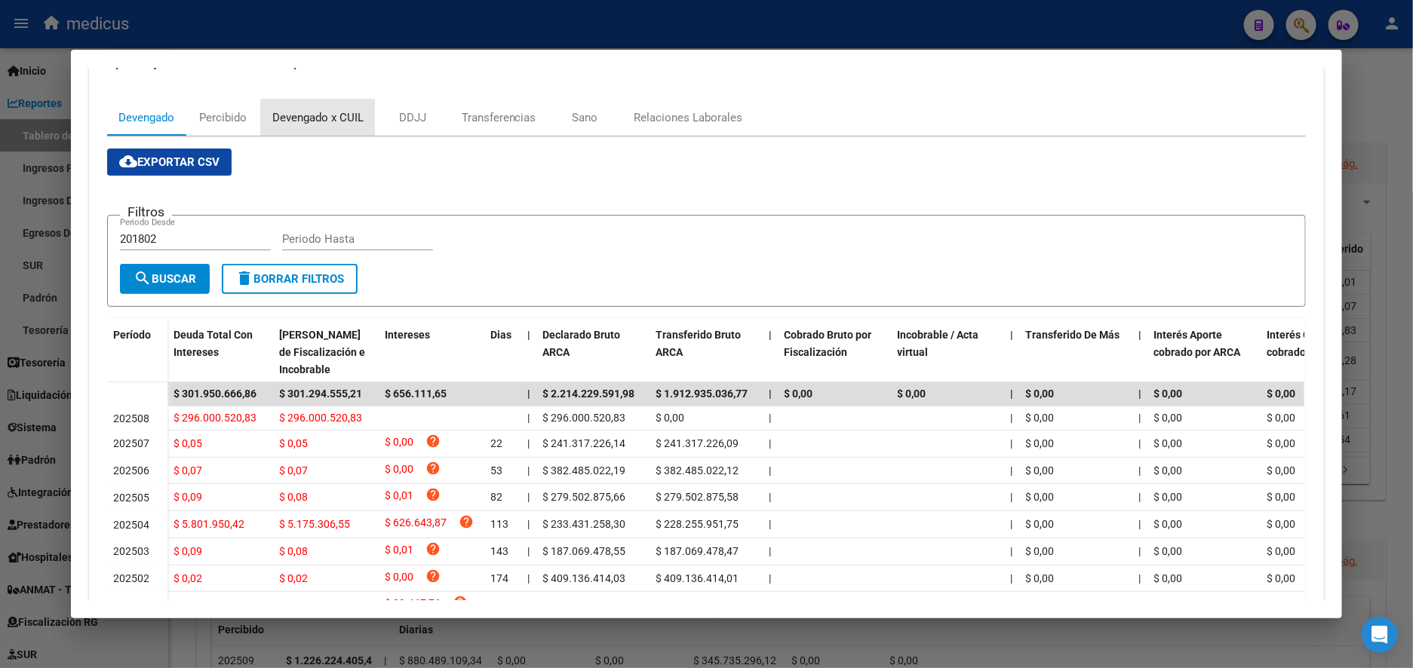
click at [340, 116] on div "Devengado x CUIL" at bounding box center [317, 117] width 91 height 17
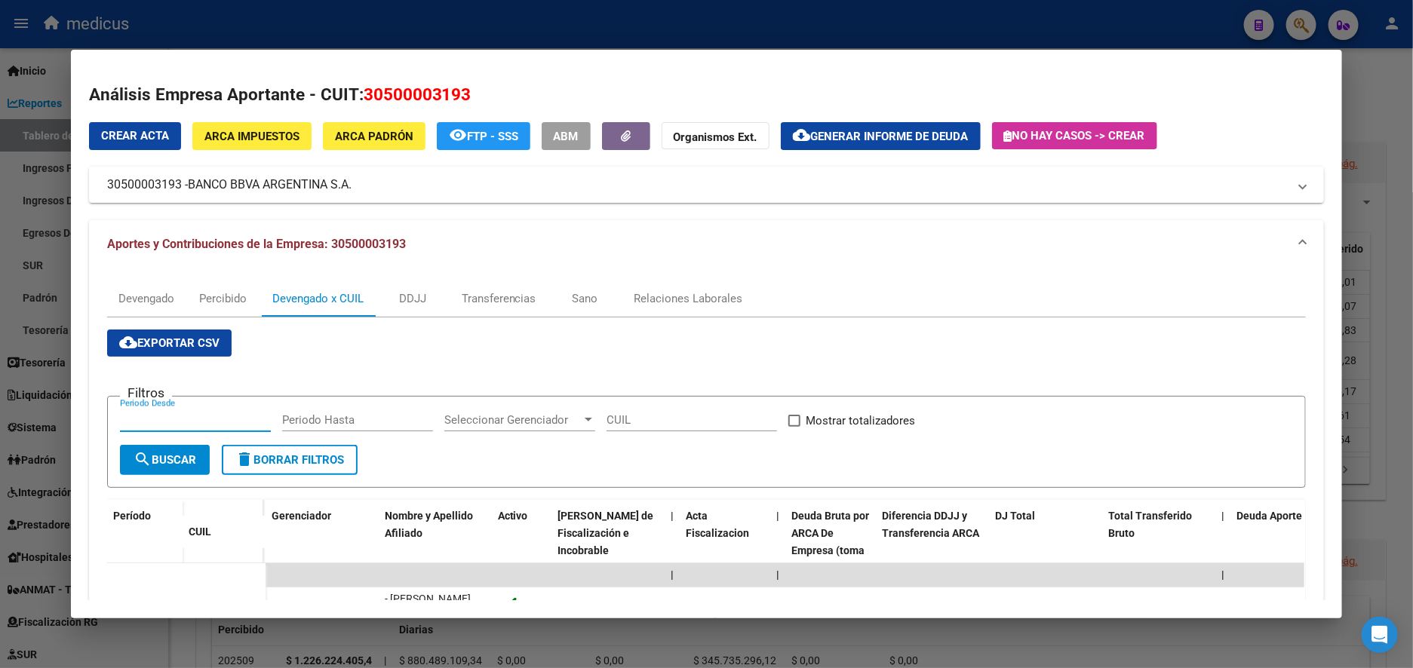
click at [189, 422] on input "Periodo Desde" at bounding box center [195, 420] width 151 height 14
type input "202508"
click at [788, 415] on span at bounding box center [794, 421] width 12 height 12
click at [793, 427] on input "Mostrar totalizadores" at bounding box center [793, 427] width 1 height 1
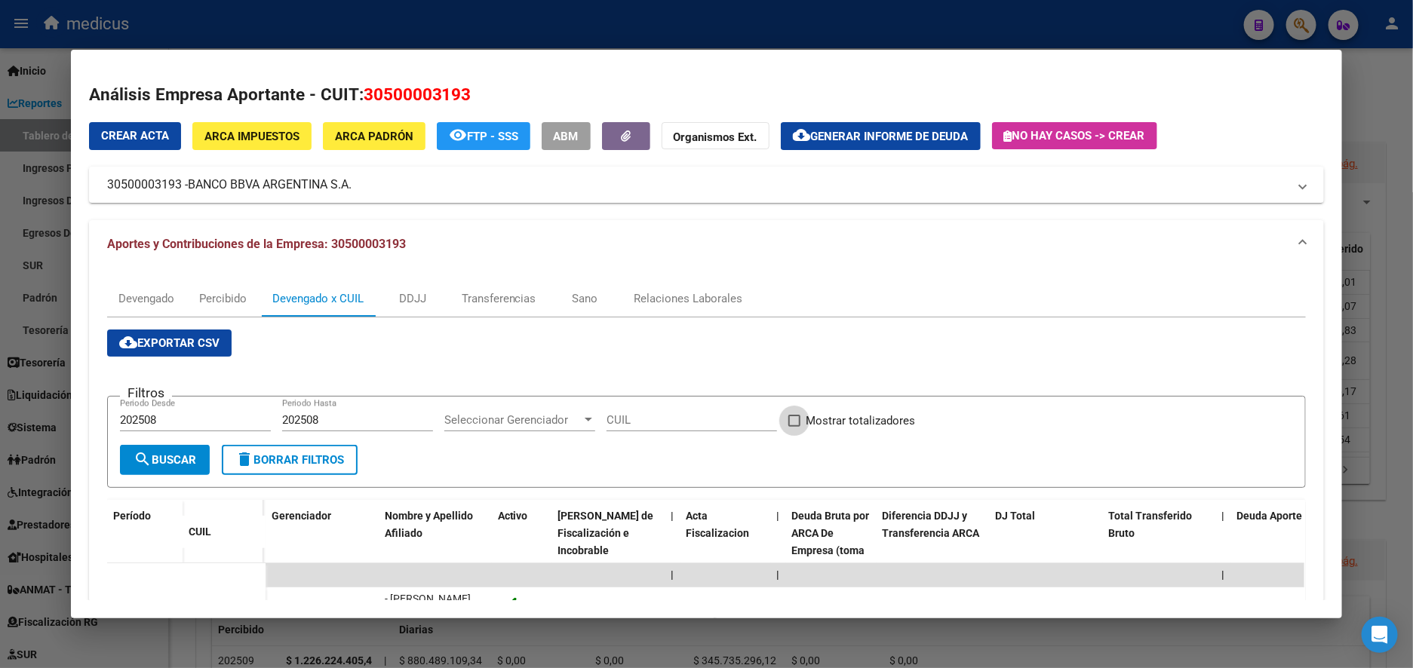
checkbox input "true"
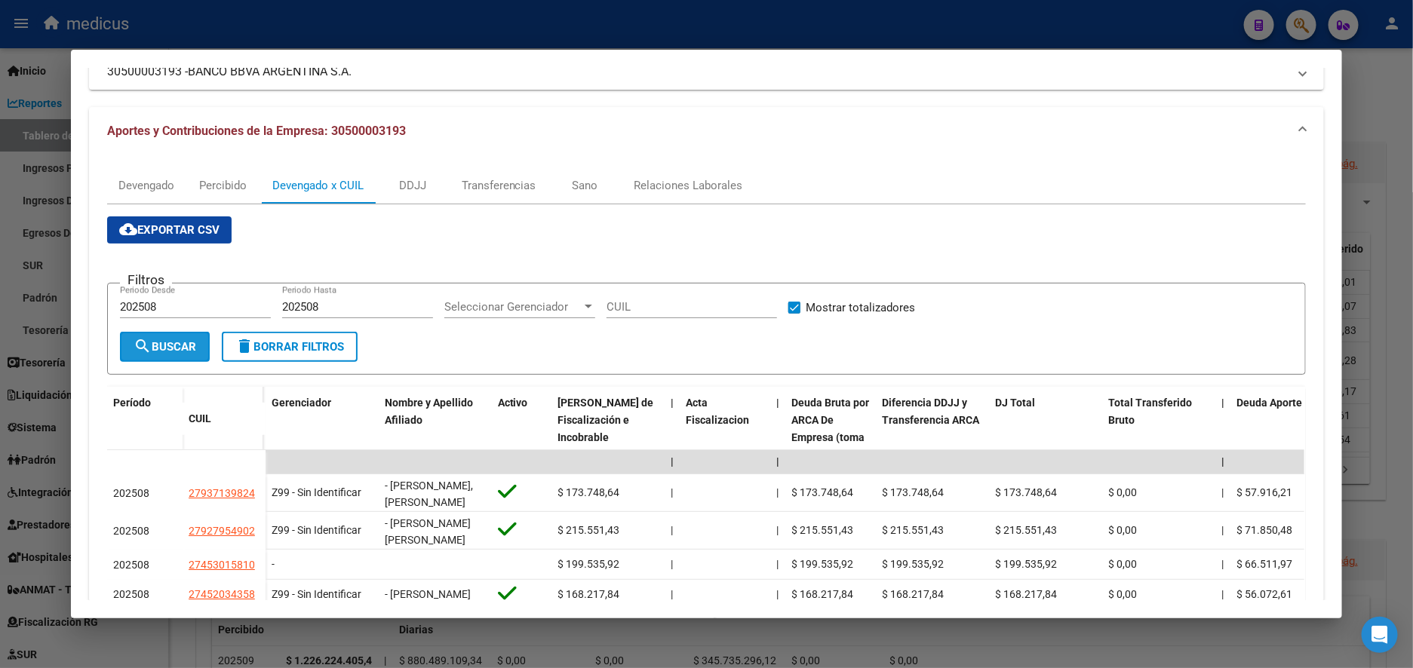
click at [177, 347] on span "search Buscar" at bounding box center [164, 347] width 63 height 14
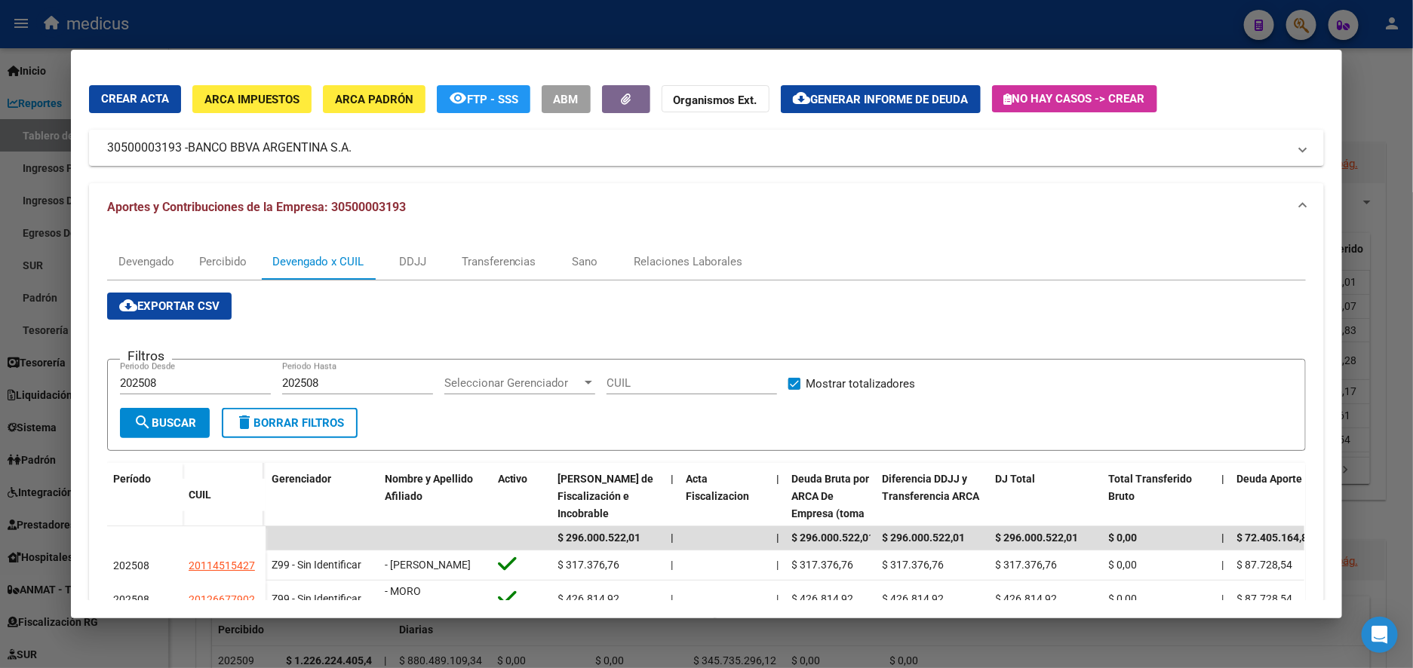
scroll to position [0, 0]
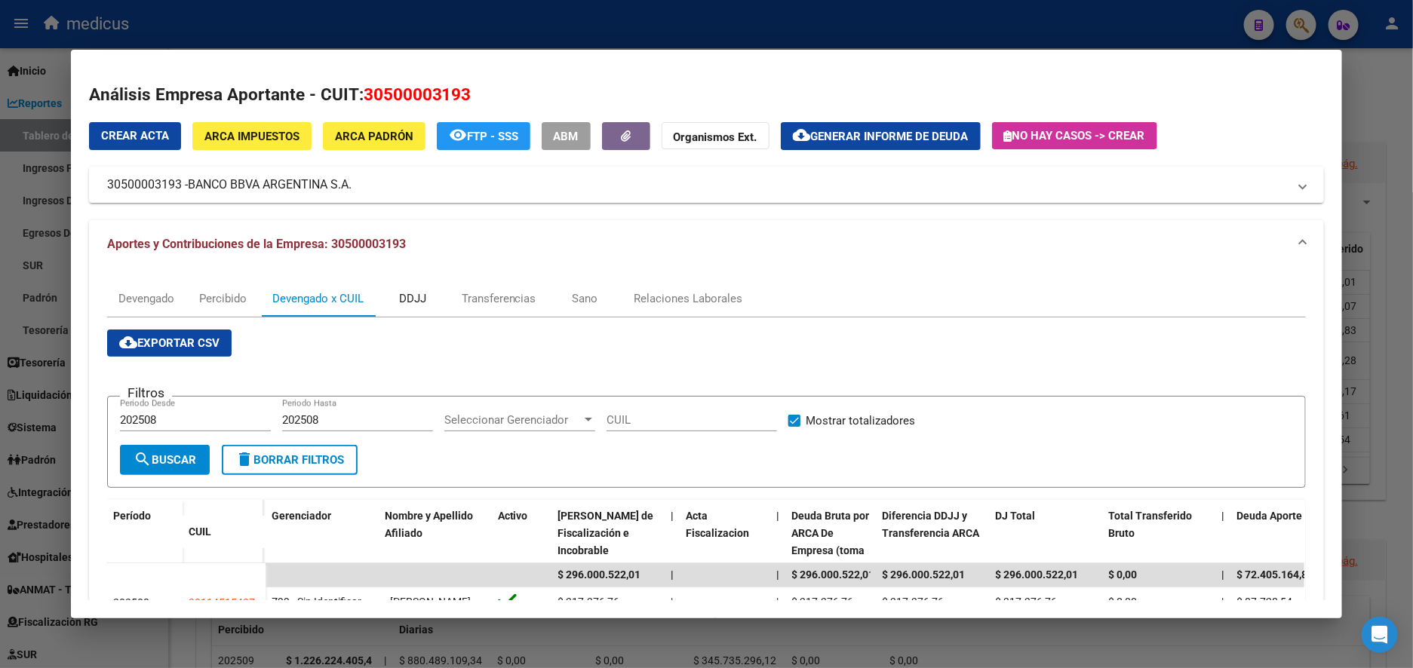
click at [403, 299] on div "DDJJ" at bounding box center [412, 298] width 27 height 17
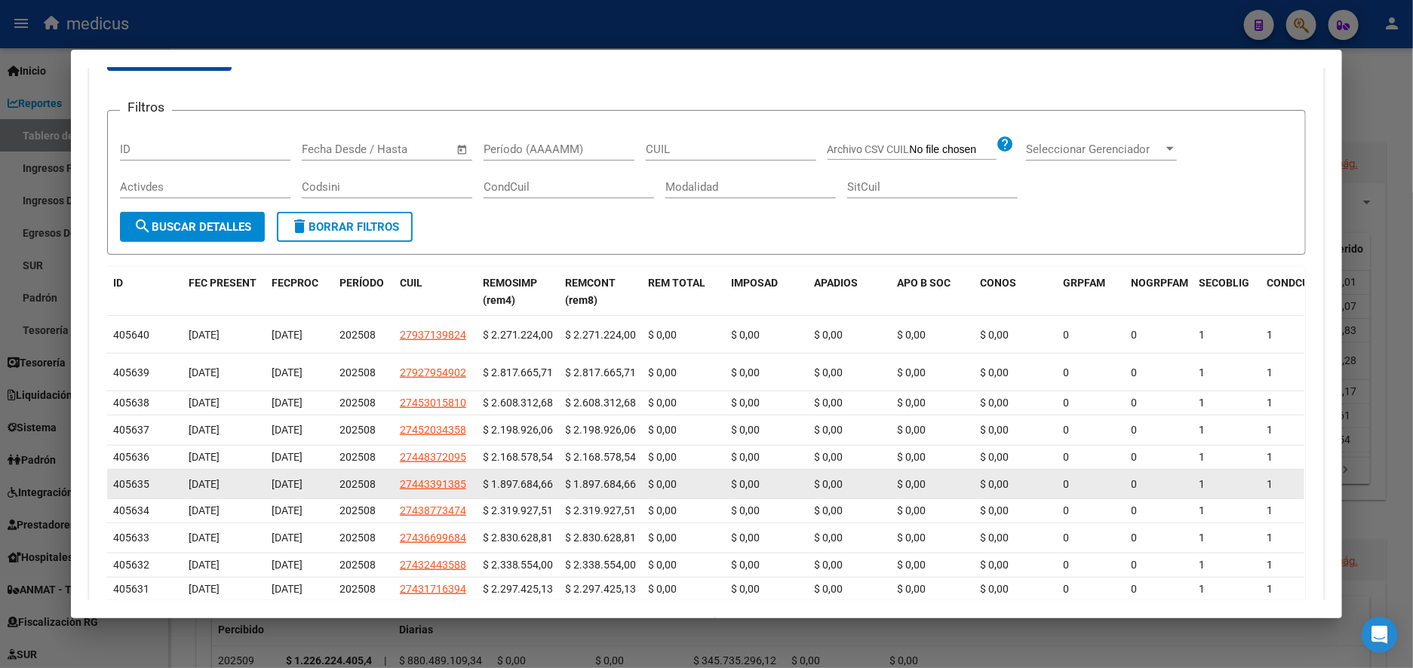
scroll to position [339, 0]
